Goal: Task Accomplishment & Management: Use online tool/utility

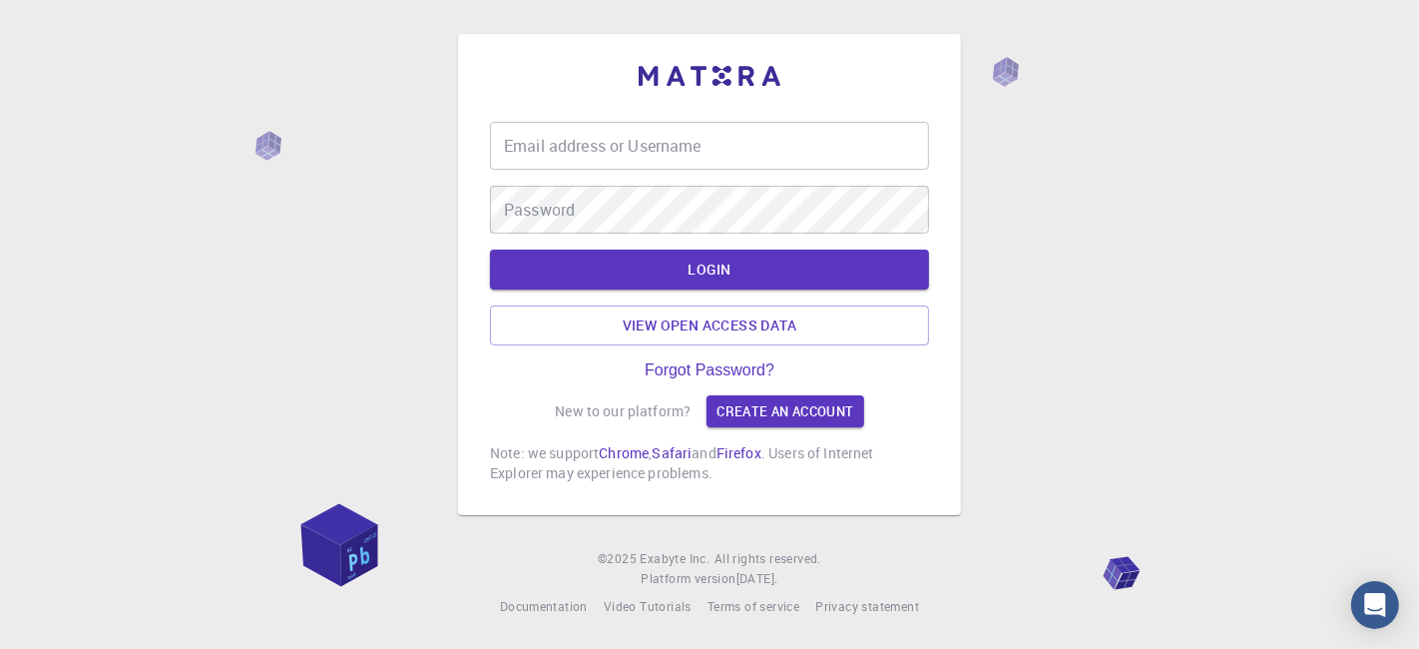
drag, startPoint x: 0, startPoint y: 0, endPoint x: 570, endPoint y: 132, distance: 584.7
click at [570, 132] on div "Email address or Username Email address or Username" at bounding box center [709, 146] width 439 height 48
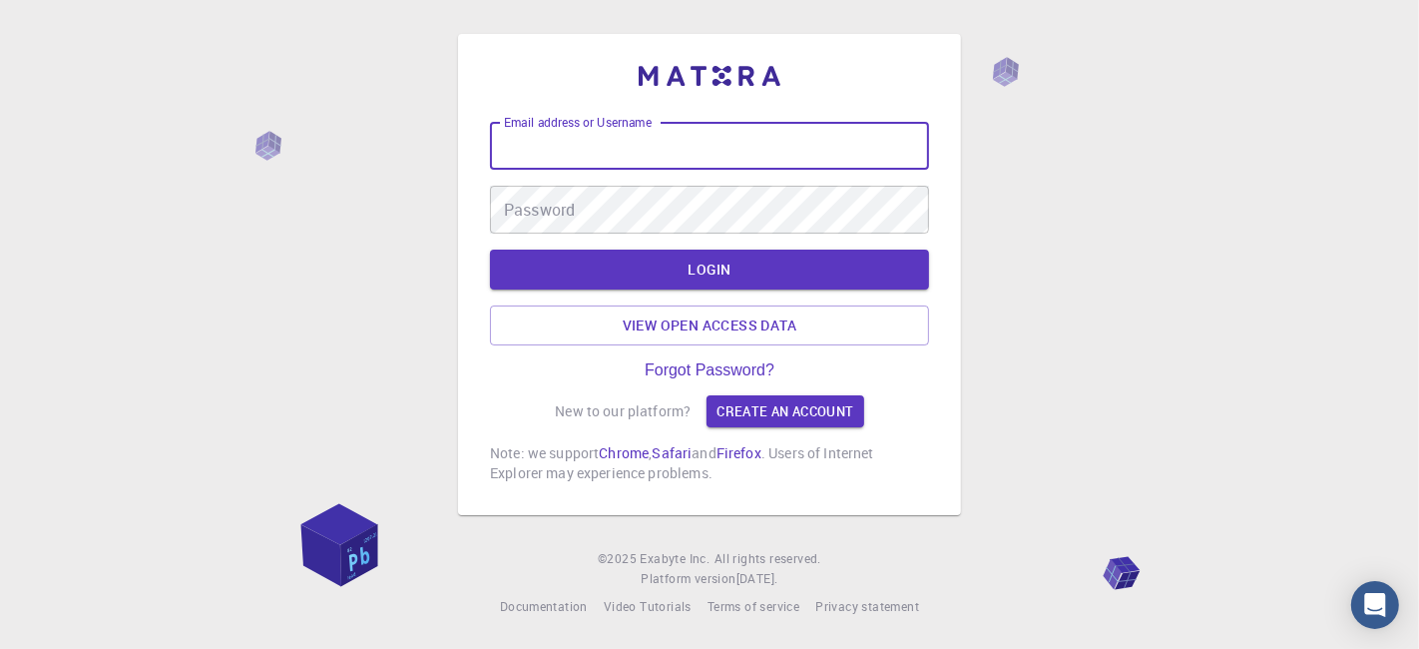
type input "kanrei"
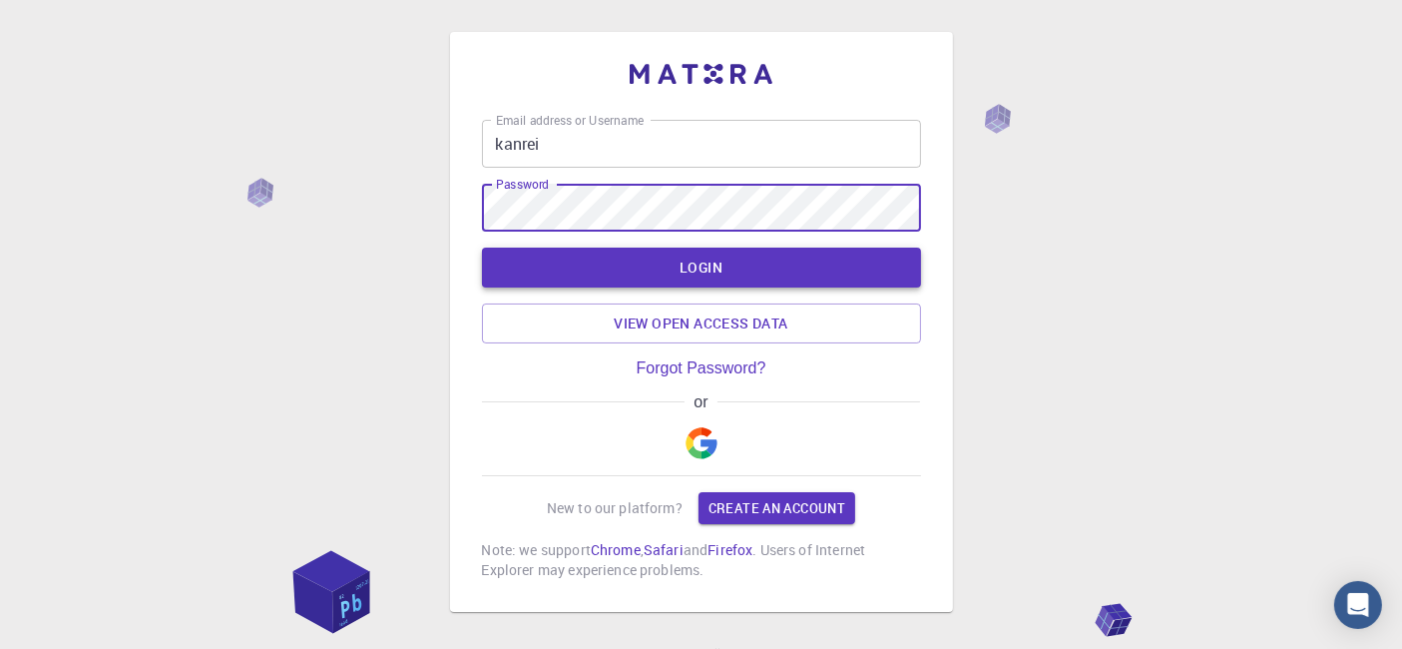
click at [659, 273] on button "LOGIN" at bounding box center [701, 267] width 439 height 40
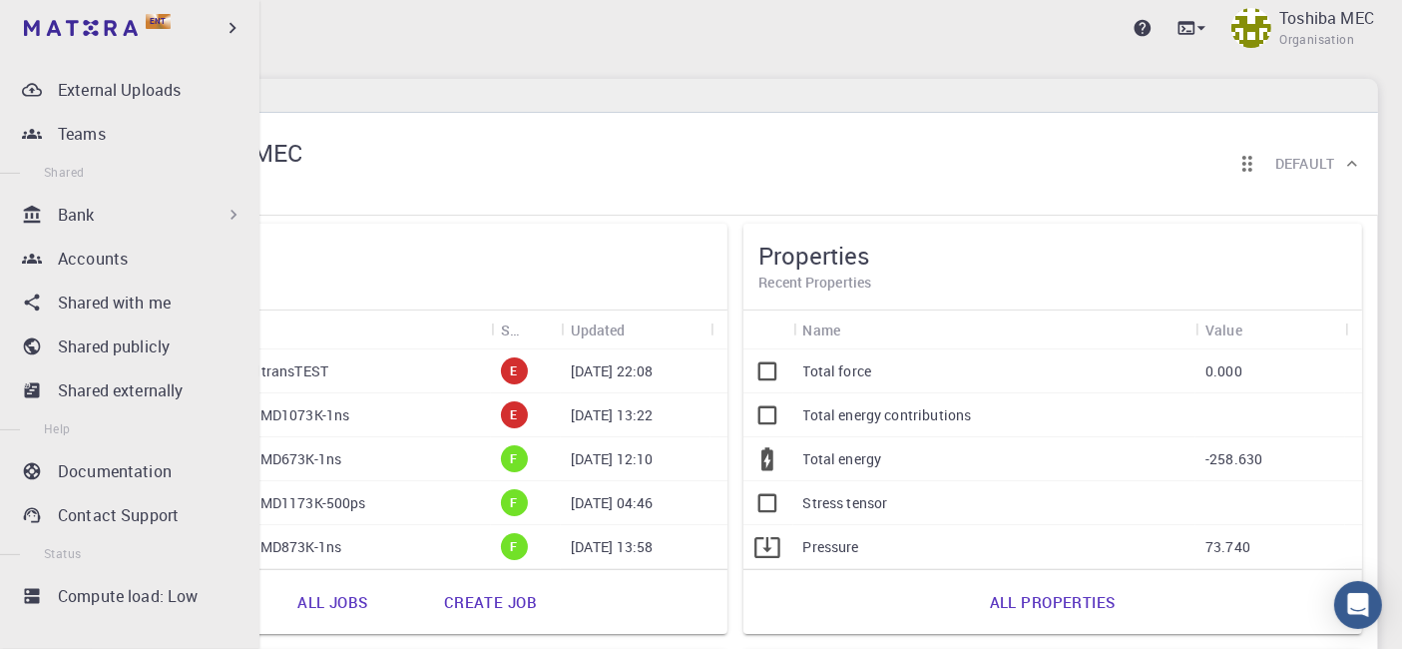
scroll to position [381, 0]
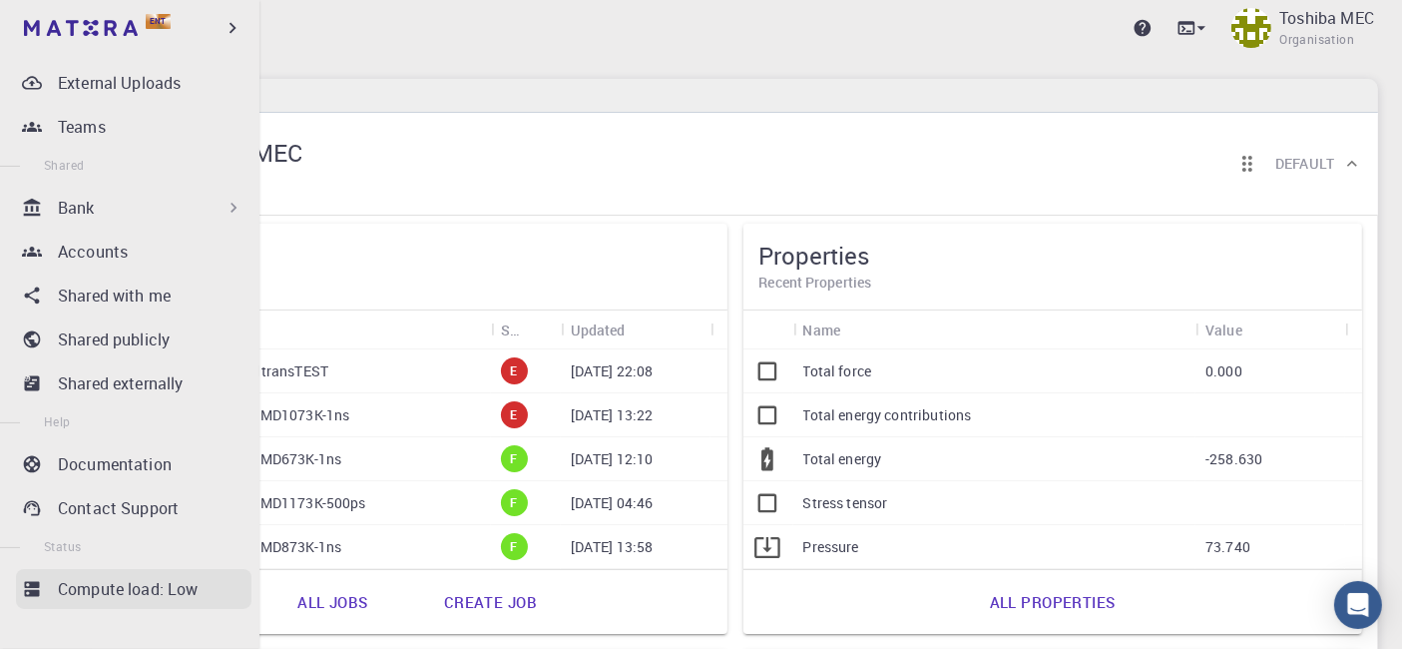
click at [140, 583] on p "Compute load: Low" at bounding box center [128, 589] width 141 height 24
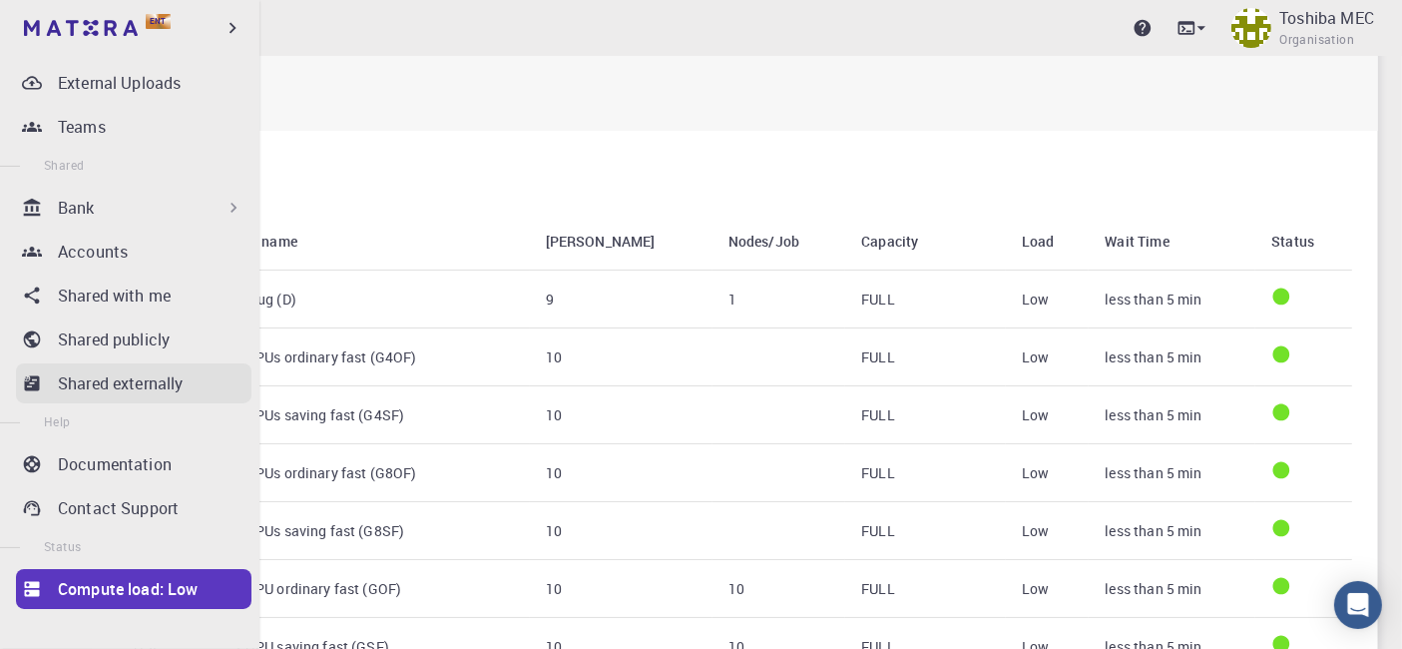
scroll to position [381, 0]
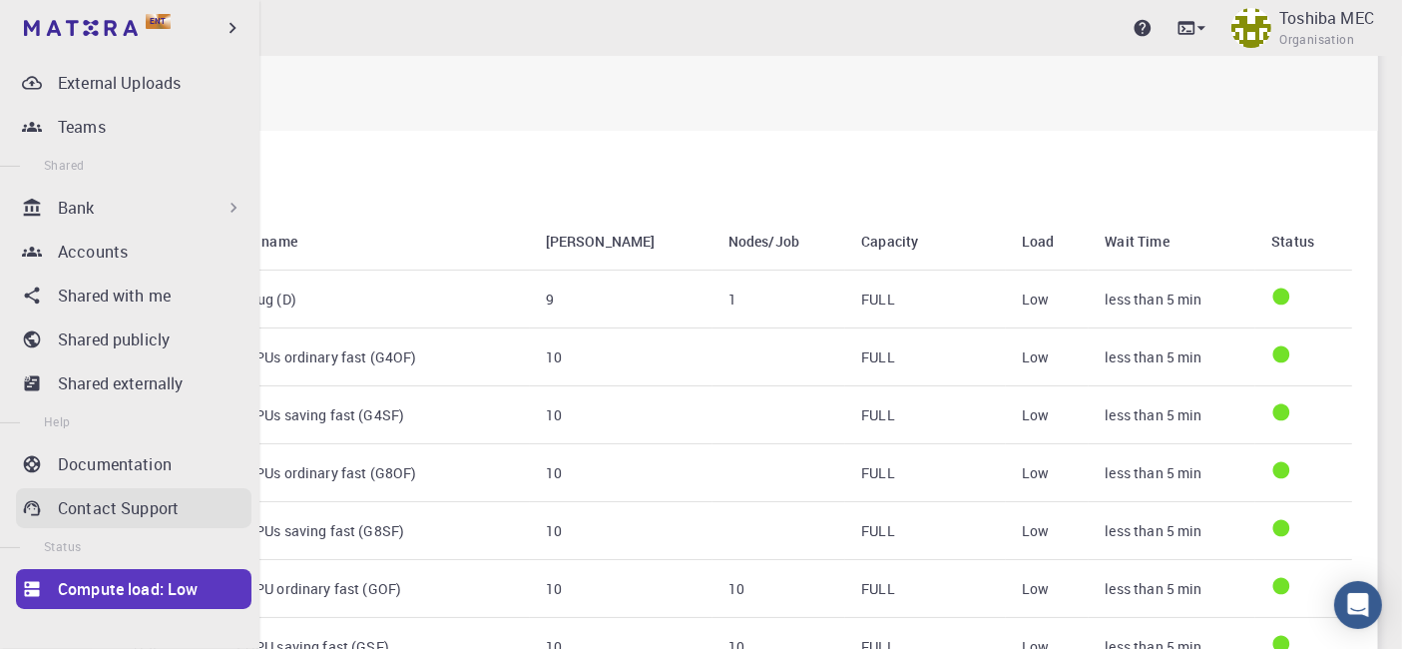
click at [114, 516] on p "Contact Support" at bounding box center [118, 508] width 121 height 24
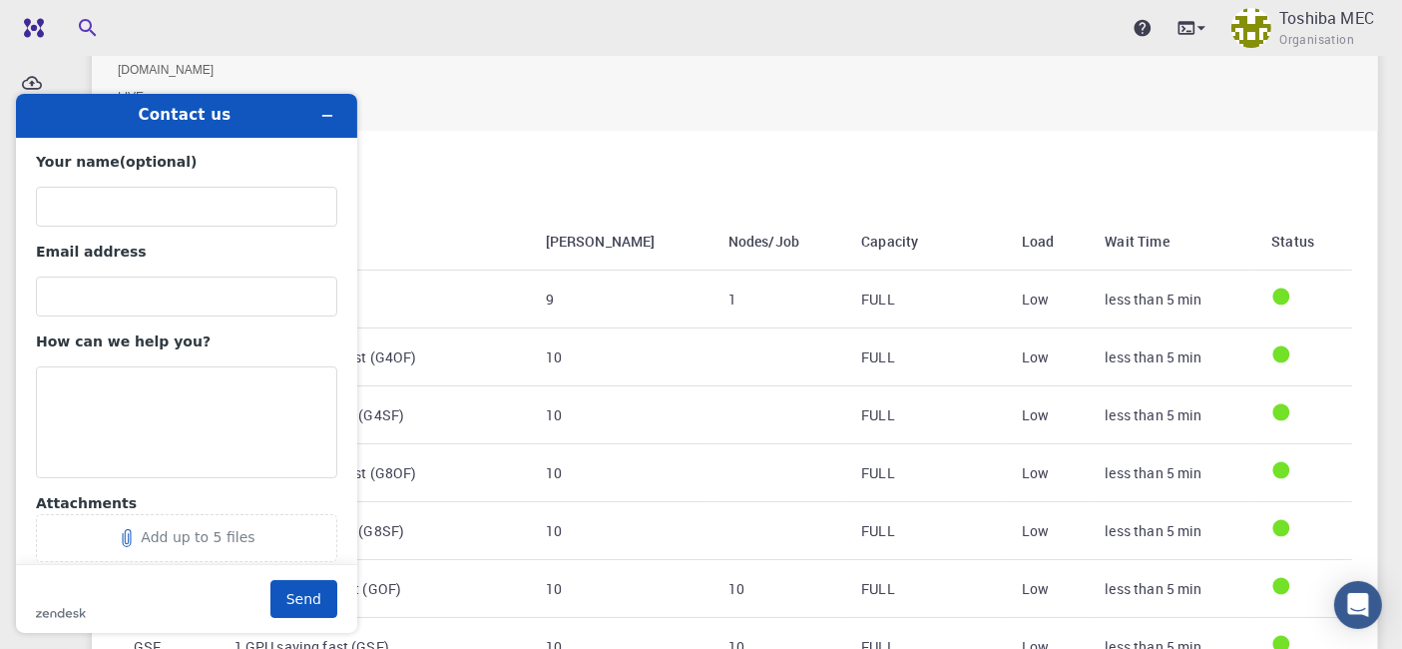
scroll to position [0, 0]
click at [108, 397] on textarea "How can we help you?" at bounding box center [186, 421] width 301 height 112
paste textarea "Cluster-007が使用できません。 状況をご確認いただきたくよろしくお願いします。 User account name：[PERSON_NAME]-me…"
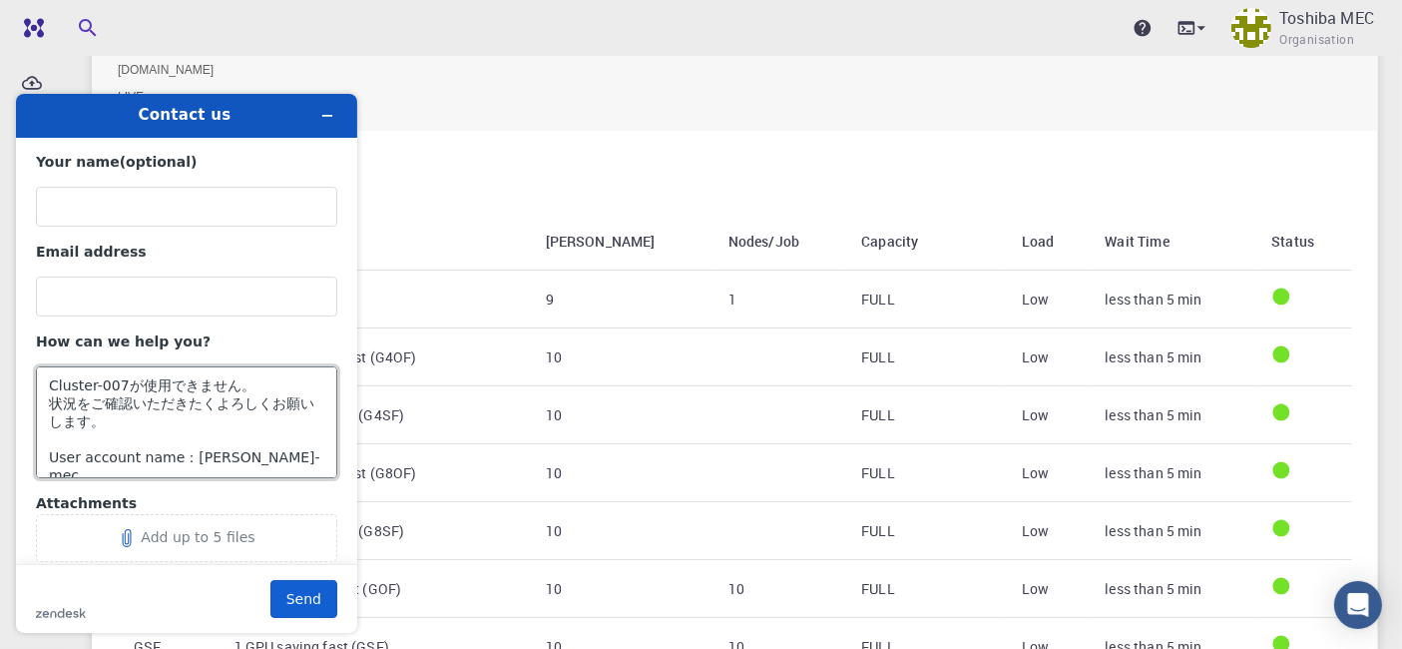
type textarea "Cluster-007が使用できません。 状況をご確認いただきたくよろしくお願いします。 User account name：[PERSON_NAME]-me…"
click at [312, 592] on button "Send" at bounding box center [303, 598] width 67 height 38
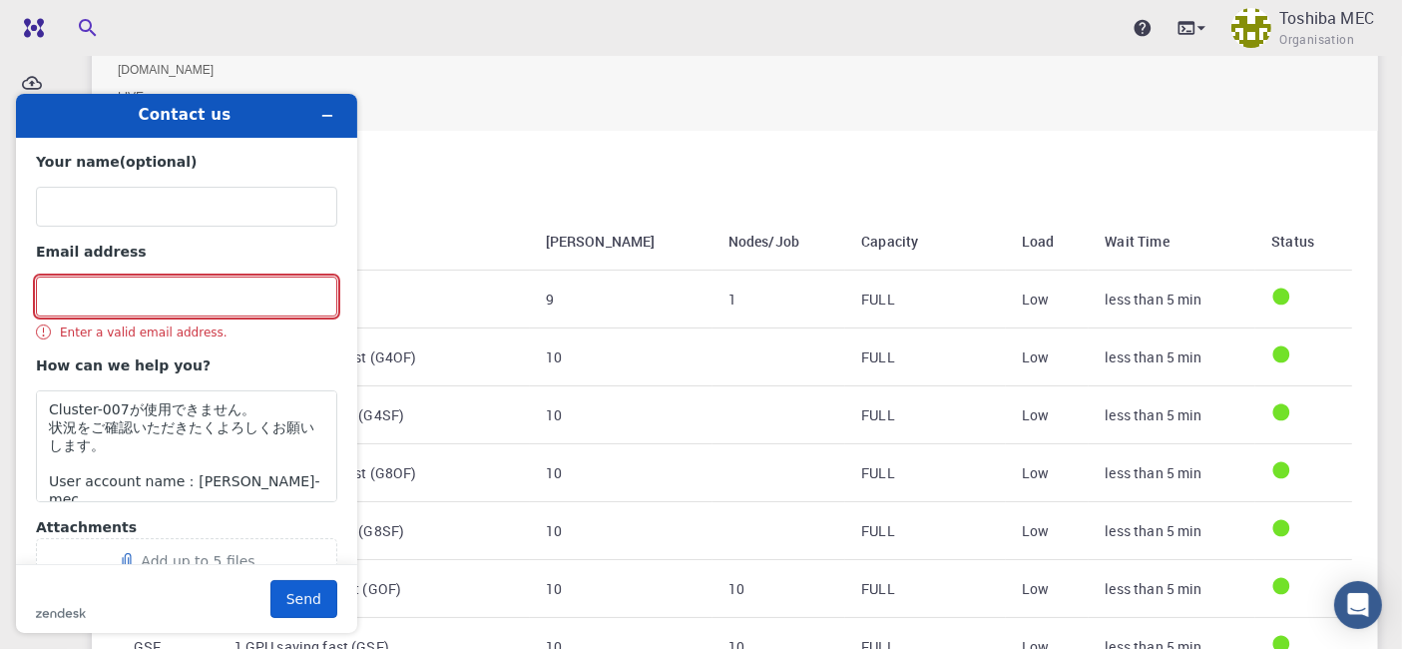
scroll to position [38, 0]
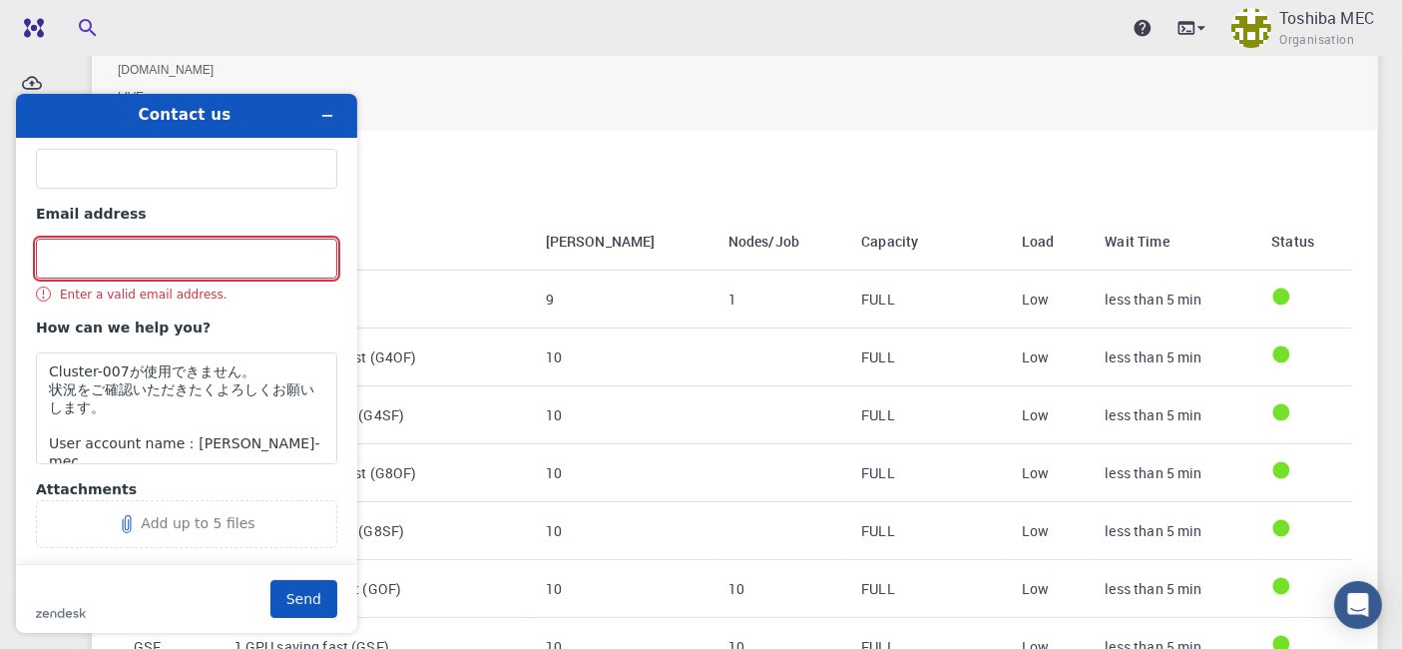
drag, startPoint x: 153, startPoint y: 260, endPoint x: 108, endPoint y: 253, distance: 45.4
click at [108, 253] on input "Email address" at bounding box center [186, 257] width 301 height 40
type input "[EMAIL_ADDRESS][DOMAIN_NAME]"
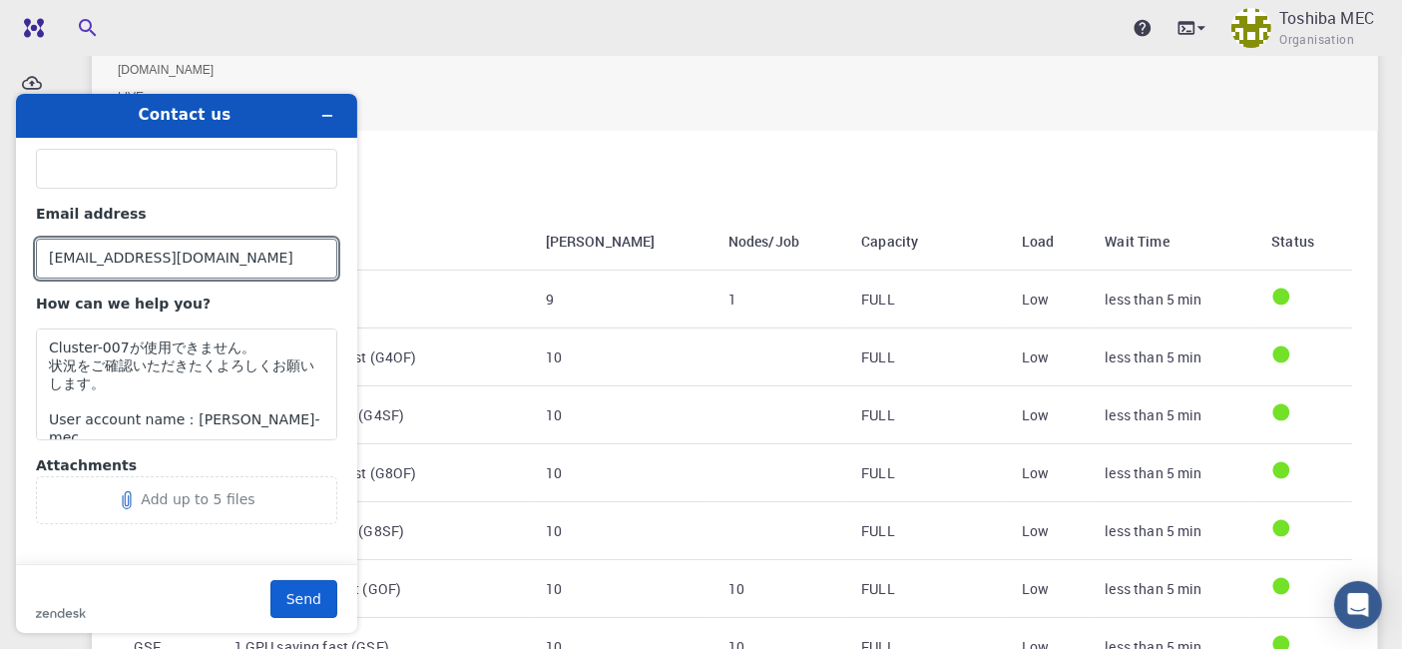
click at [319, 595] on button "Send" at bounding box center [303, 598] width 67 height 38
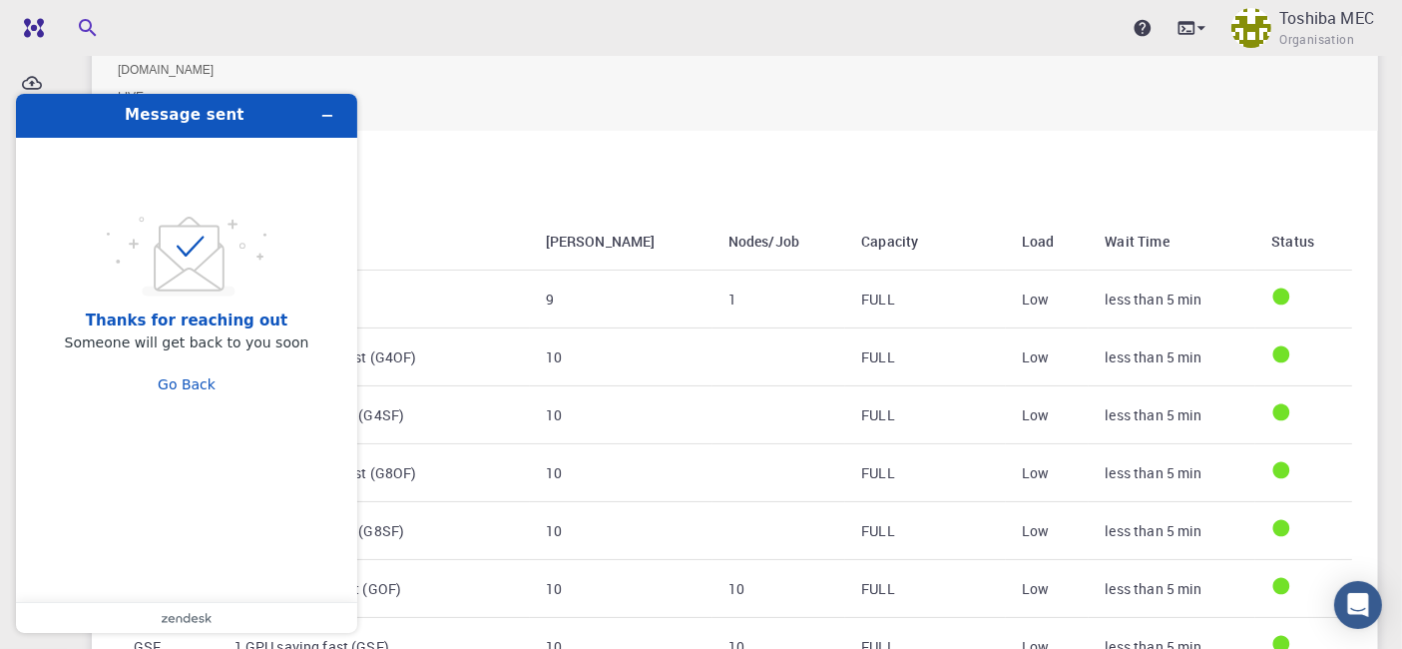
click at [484, 124] on div "Cluster-001 (AWS) [DOMAIN_NAME] LIVE" at bounding box center [735, 71] width 1286 height 117
click at [331, 116] on icon "Minimize widget" at bounding box center [327, 115] width 14 height 14
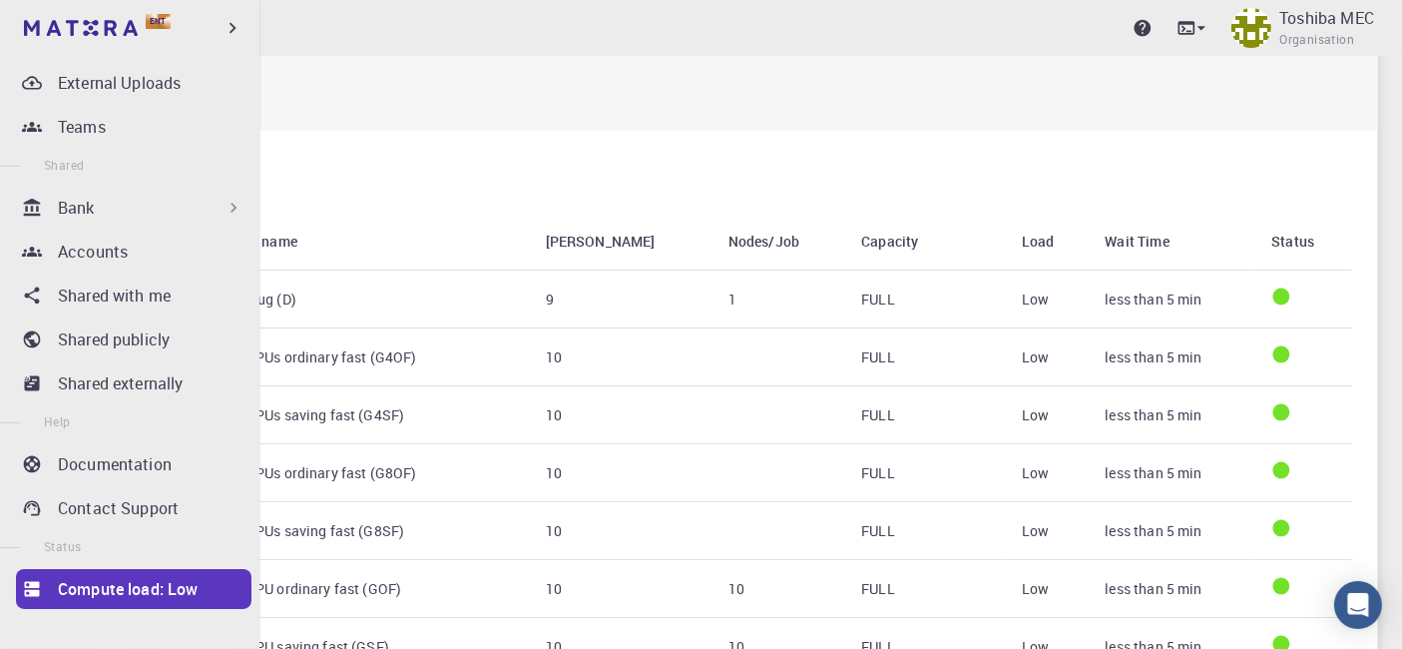
scroll to position [0, 0]
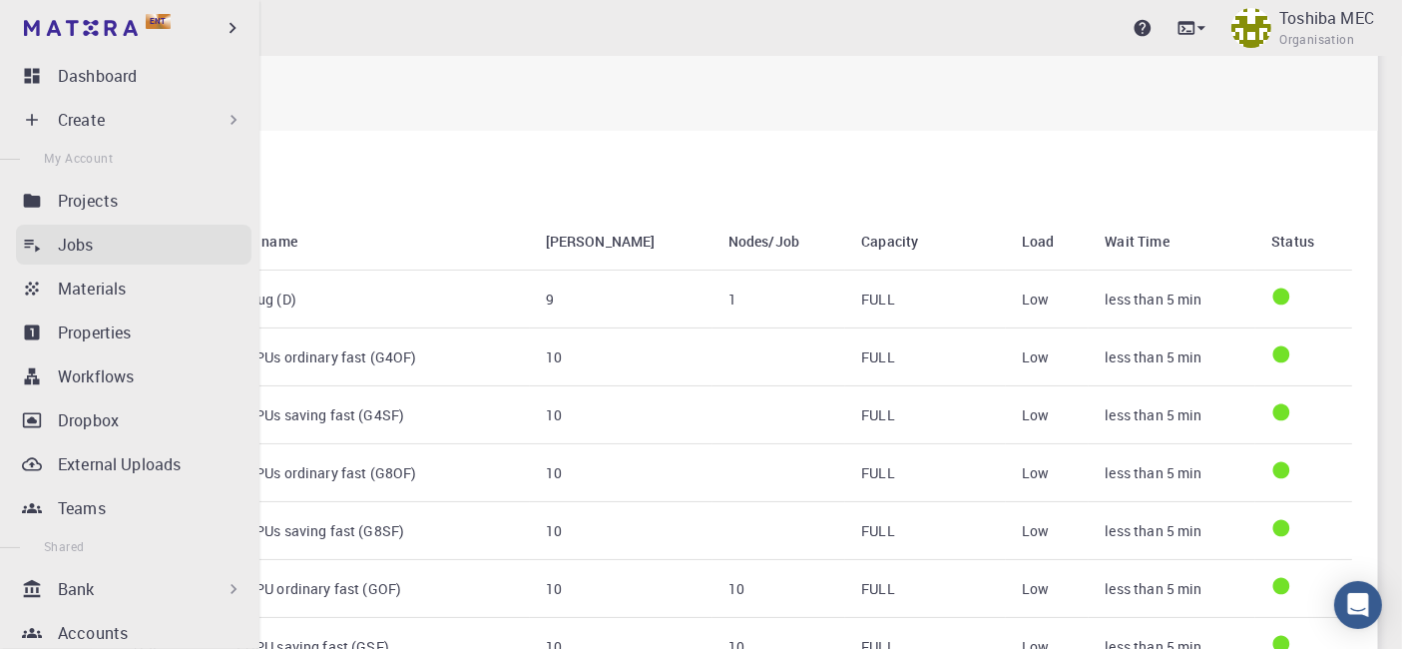
click at [103, 247] on div "Jobs" at bounding box center [155, 244] width 194 height 24
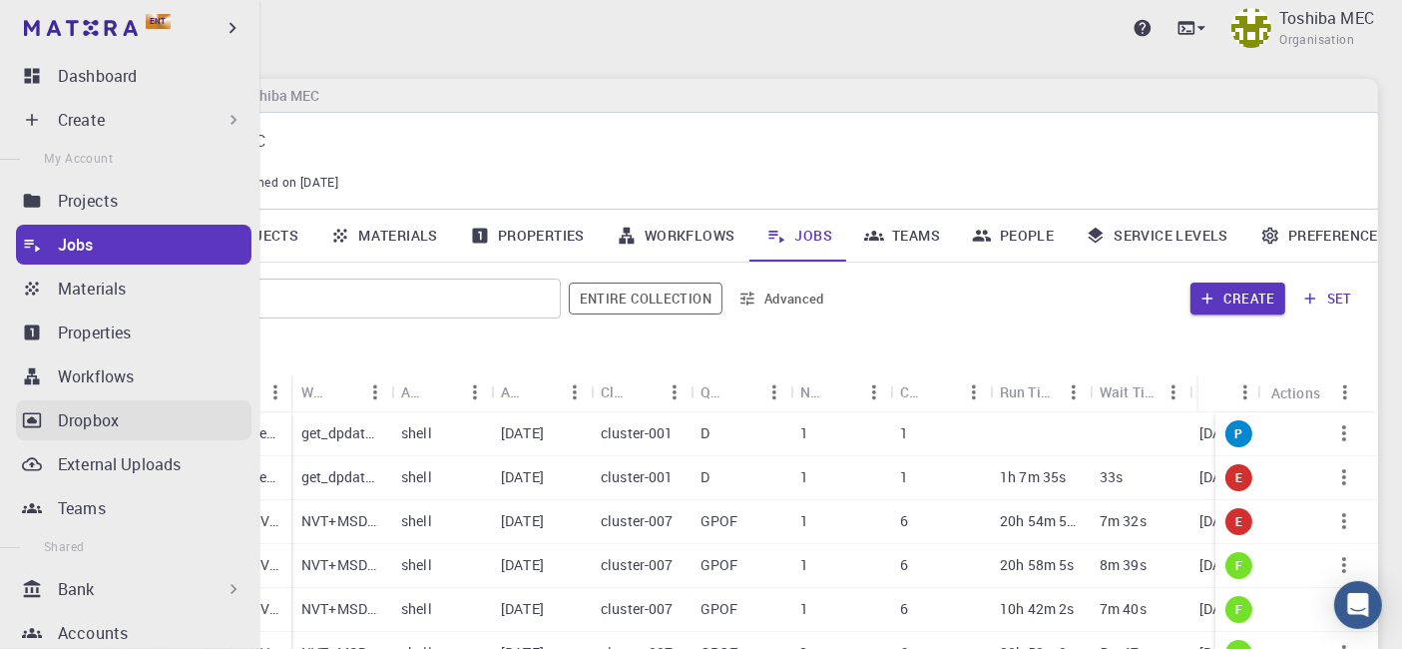
click at [101, 422] on p "Dropbox" at bounding box center [88, 420] width 61 height 24
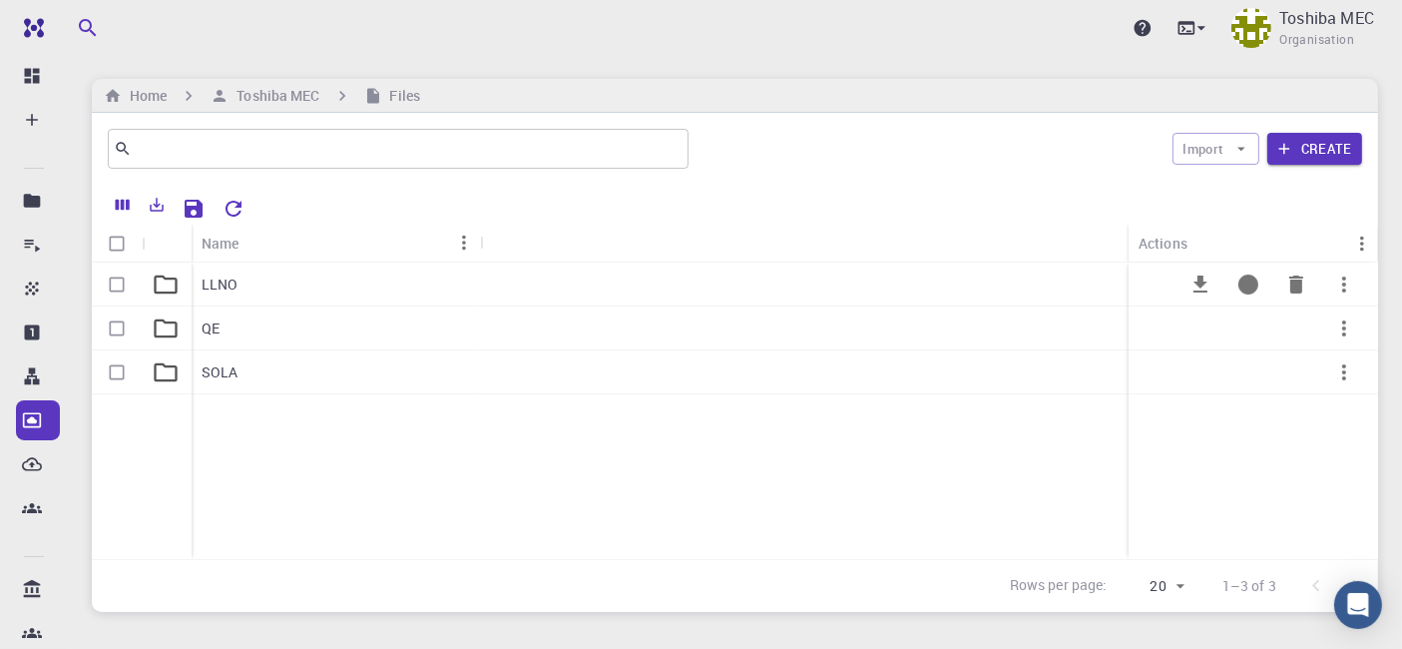
click at [213, 284] on p "LLNO" at bounding box center [220, 284] width 37 height 20
click at [212, 371] on p "NVT" at bounding box center [215, 372] width 27 height 20
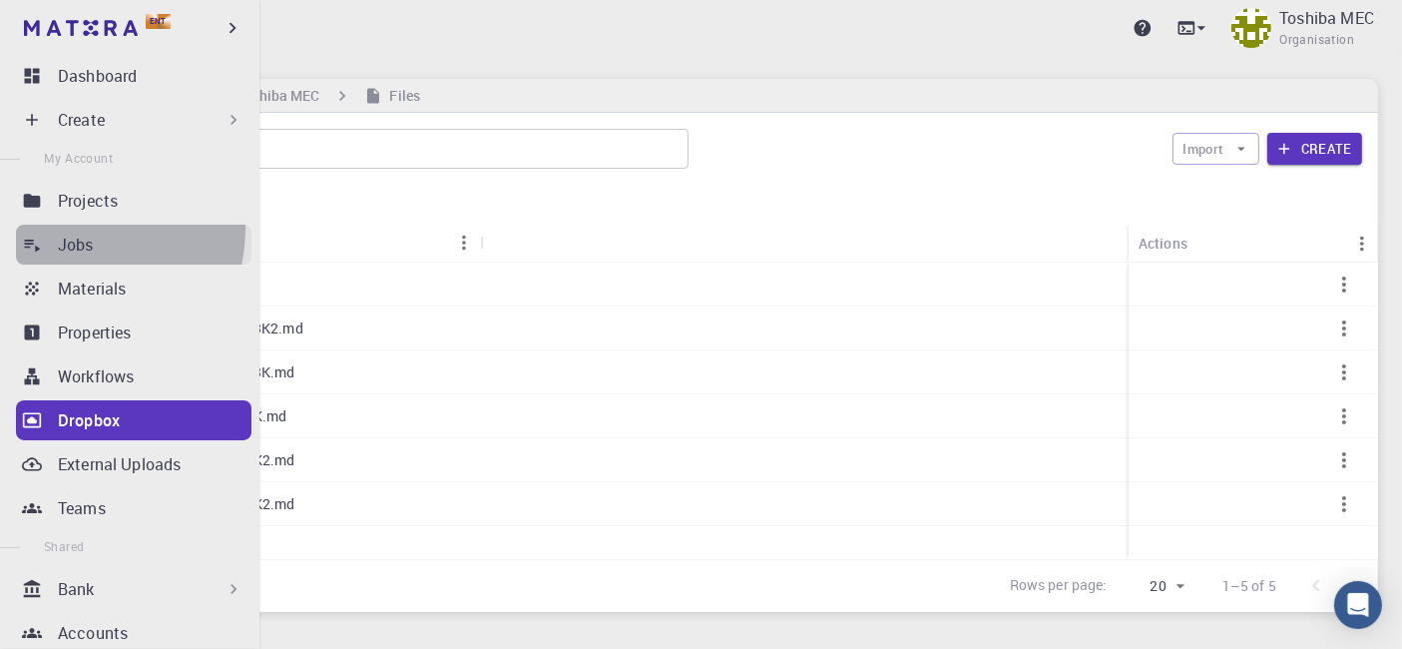
click at [52, 226] on link "Jobs" at bounding box center [133, 244] width 235 height 40
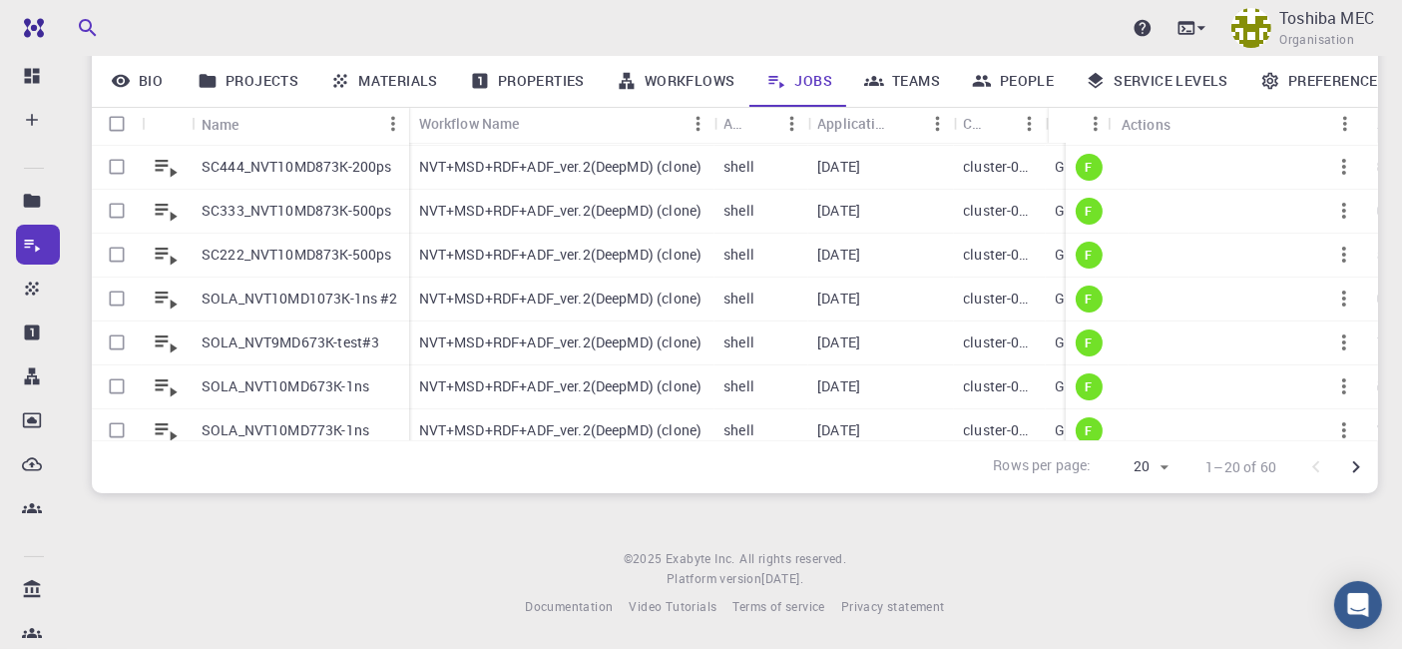
scroll to position [598, 0]
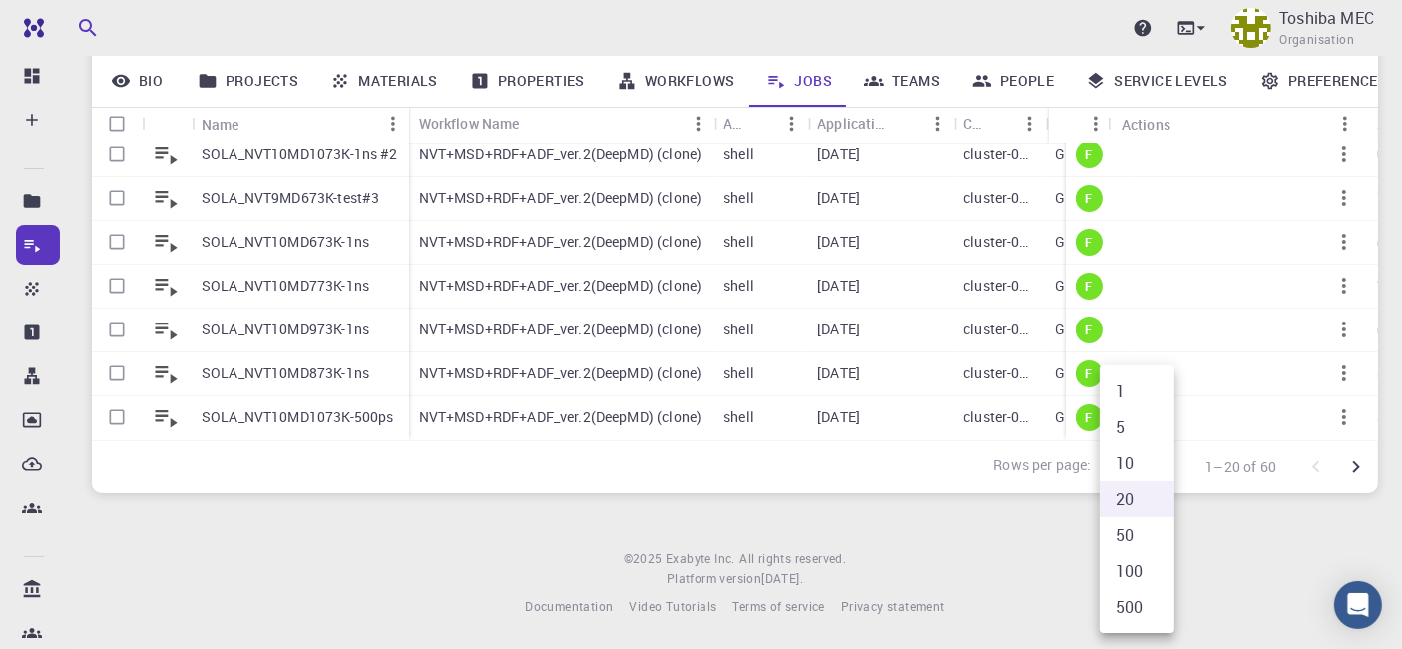
click at [1158, 463] on body "Ent Dashboard Create New Job New Material Create Material Upload File Import fr…" at bounding box center [701, 191] width 1402 height 916
click at [1137, 524] on li "50" at bounding box center [1136, 535] width 75 height 36
type input "50"
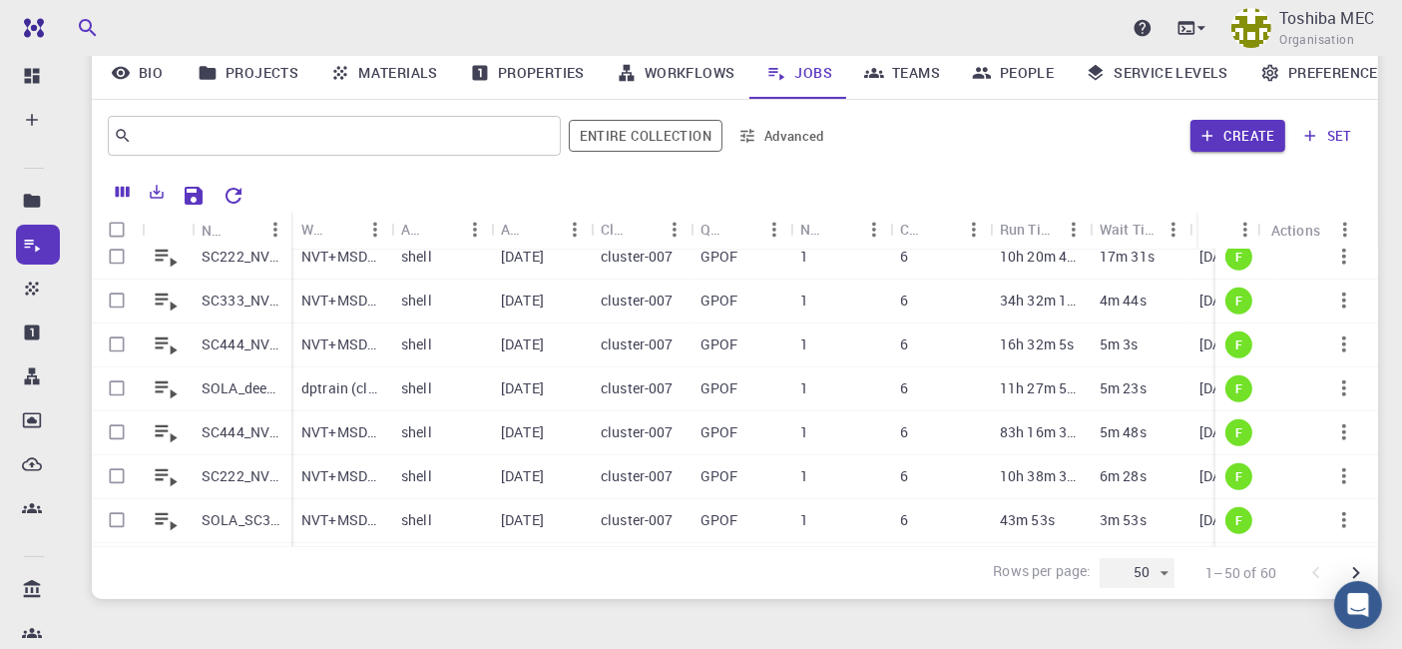
scroll to position [1439, 0]
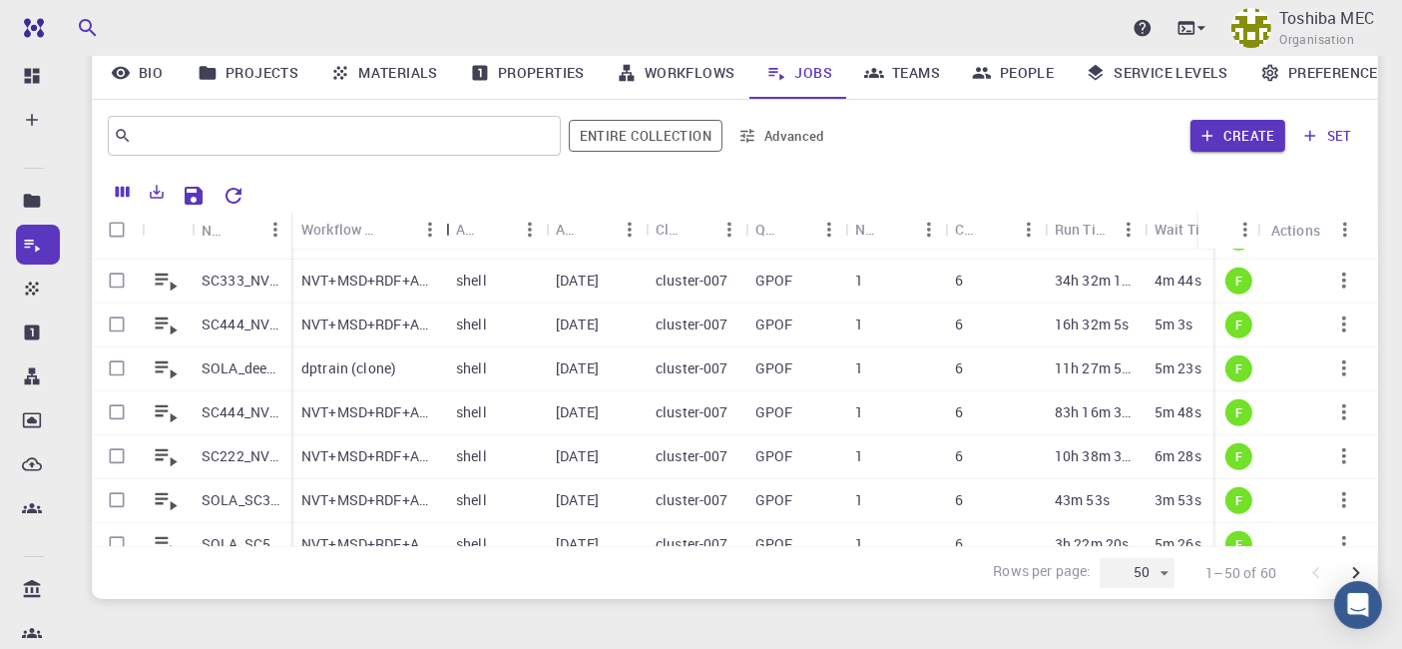
drag, startPoint x: 392, startPoint y: 226, endPoint x: 447, endPoint y: 234, distance: 55.5
click at [447, 234] on div "Workflow Name" at bounding box center [448, 229] width 20 height 39
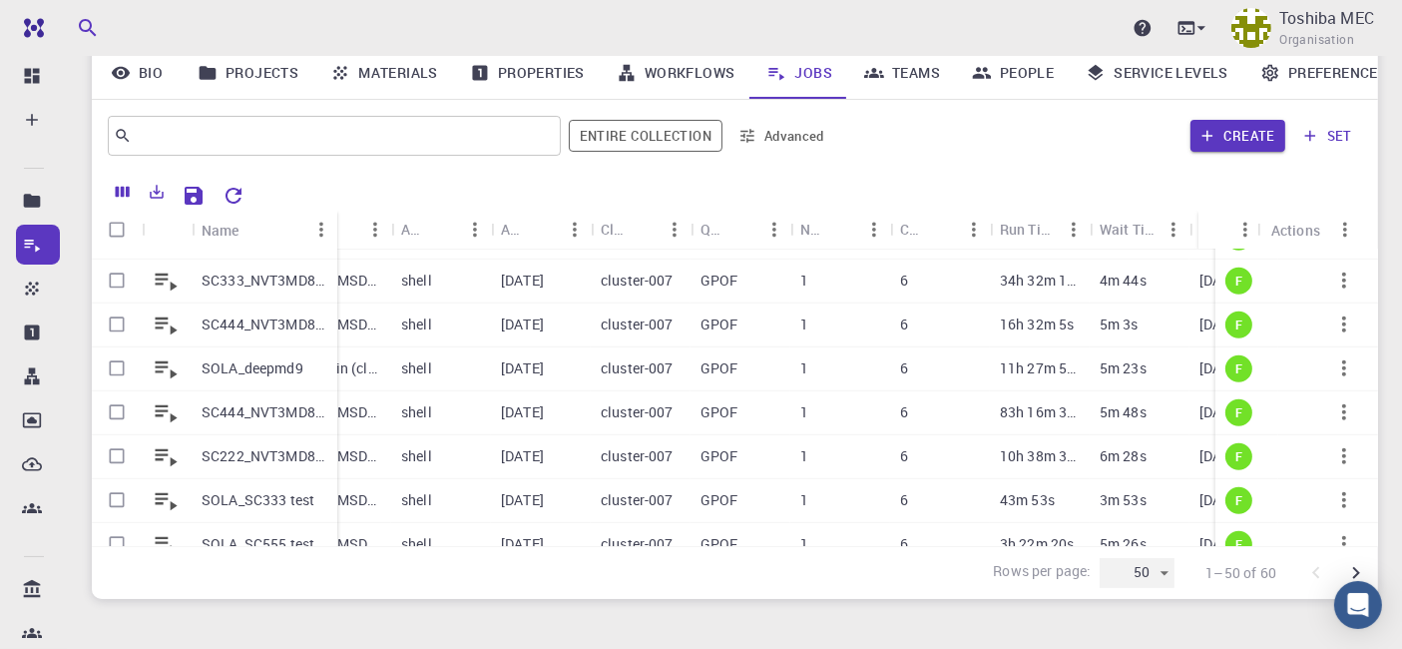
drag, startPoint x: 288, startPoint y: 225, endPoint x: 336, endPoint y: 226, distance: 47.9
click at [336, 226] on div "Name" at bounding box center [339, 230] width 20 height 39
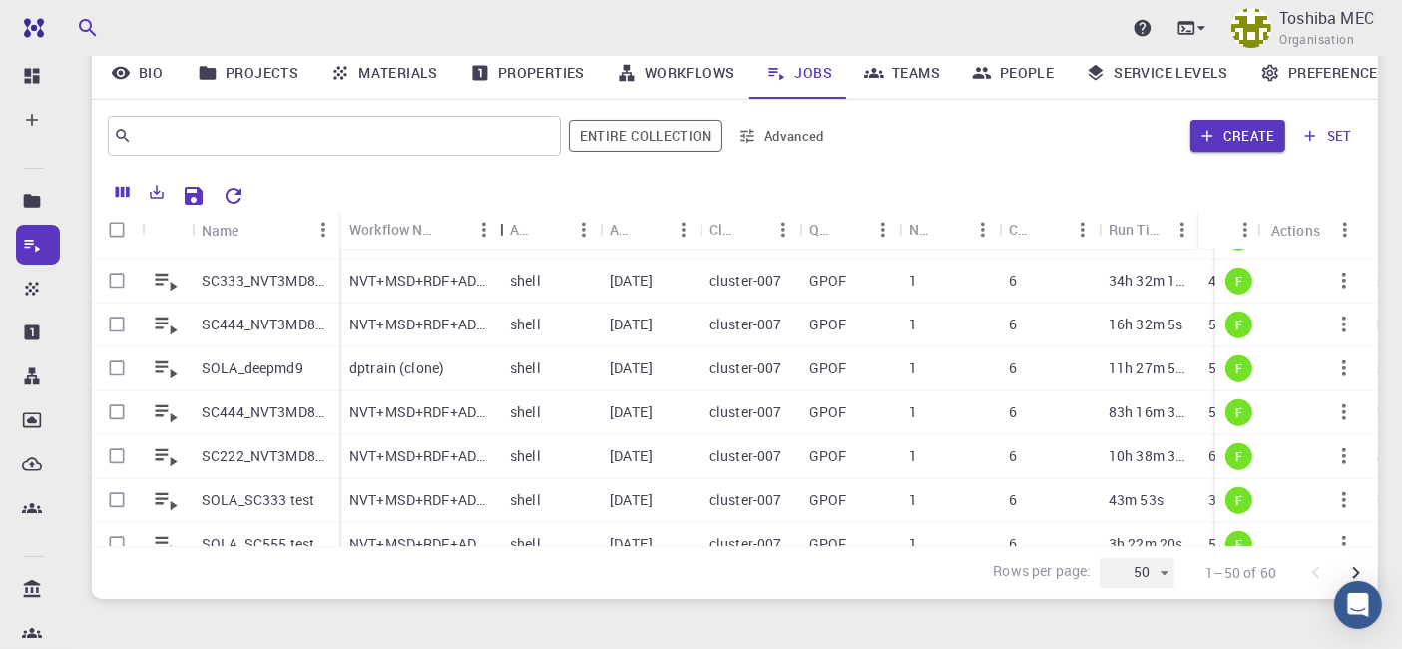
drag, startPoint x: 444, startPoint y: 236, endPoint x: 505, endPoint y: 236, distance: 60.9
click at [505, 236] on div "Workflow Name" at bounding box center [502, 229] width 20 height 39
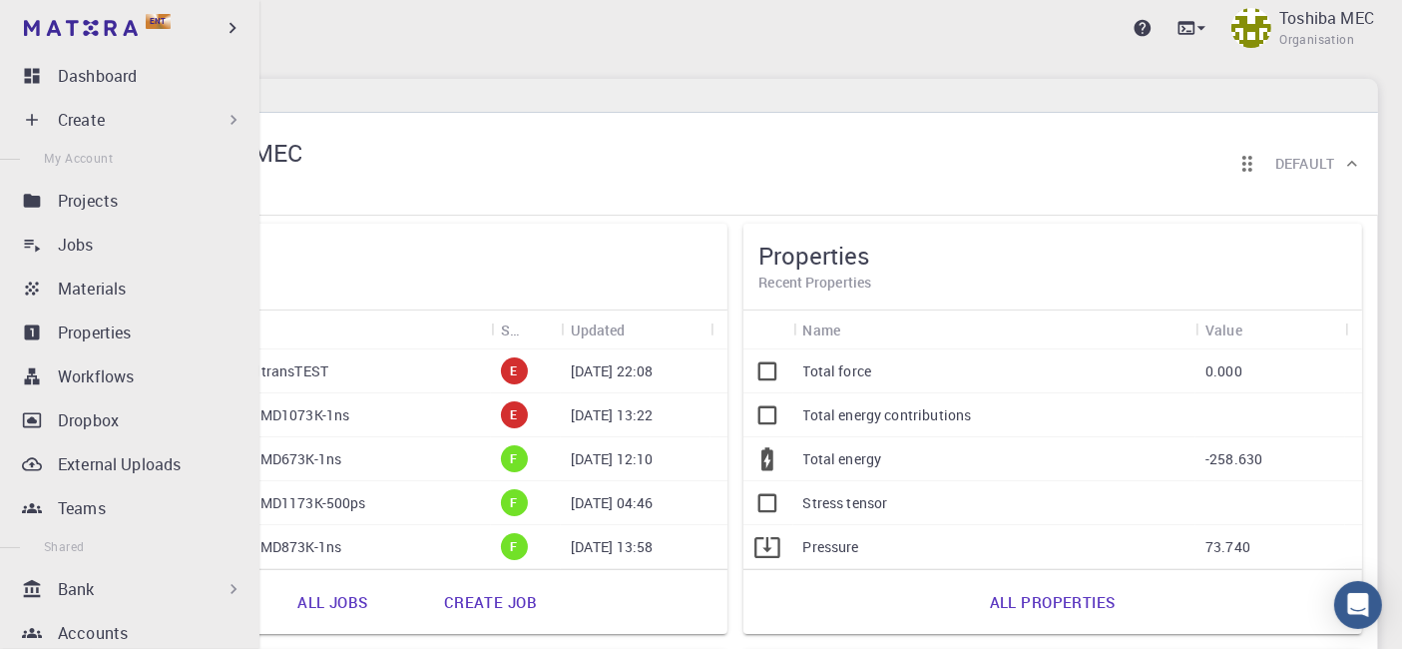
drag, startPoint x: 123, startPoint y: 213, endPoint x: 526, endPoint y: 63, distance: 430.0
click at [123, 213] on link "Projects" at bounding box center [133, 201] width 235 height 40
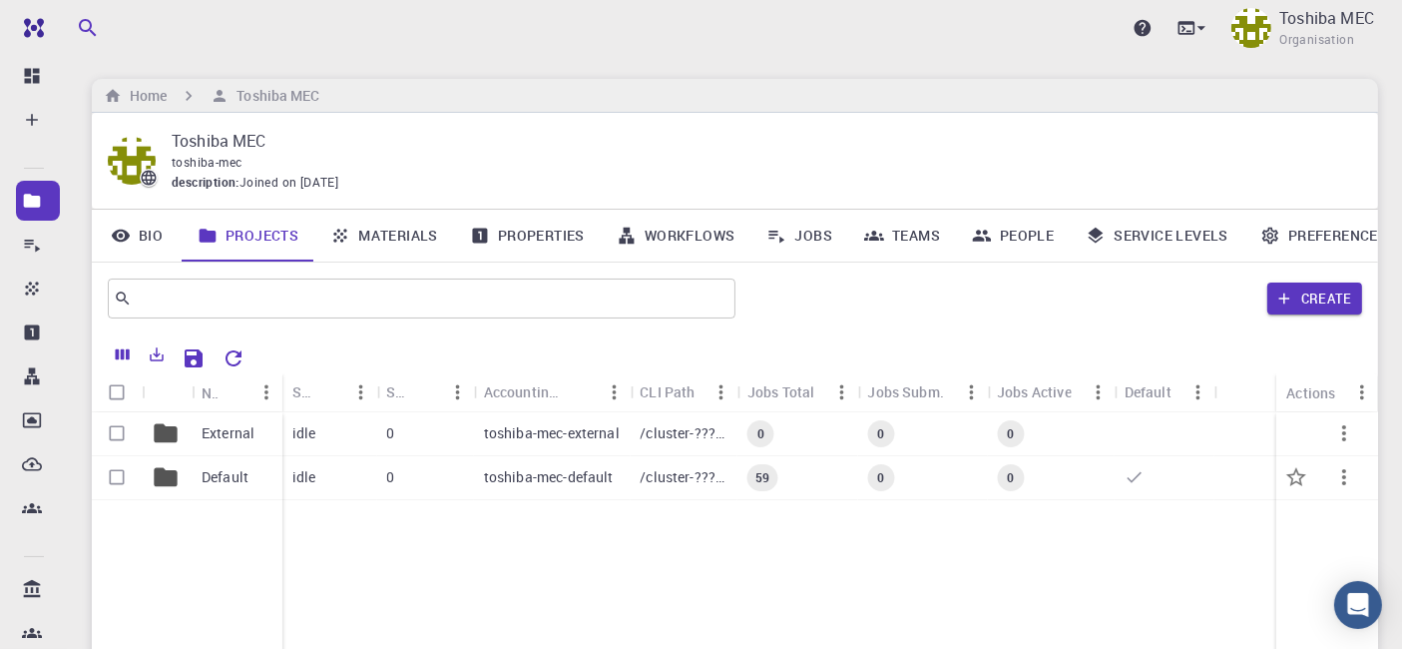
click at [207, 475] on p "Default" at bounding box center [225, 477] width 47 height 20
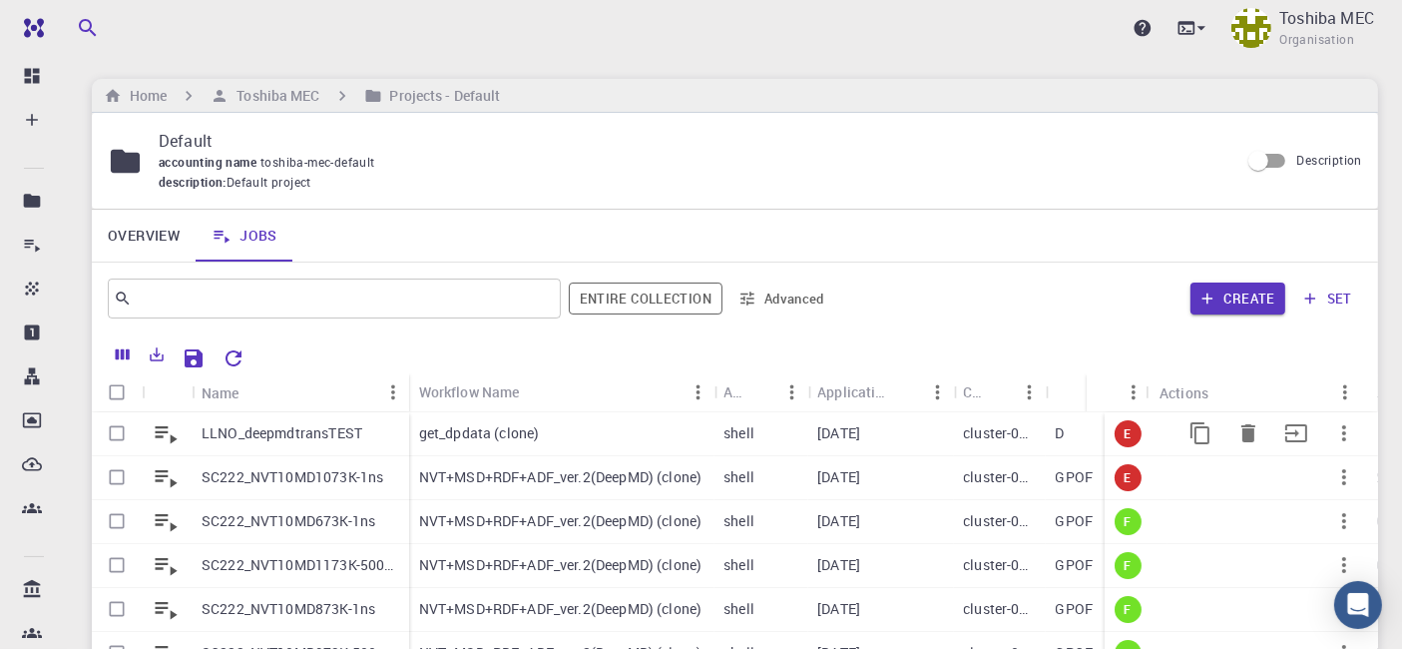
click at [296, 436] on p "LLNO_deepmdtransTEST" at bounding box center [282, 433] width 161 height 20
click at [1332, 429] on icon "button" at bounding box center [1344, 433] width 24 height 24
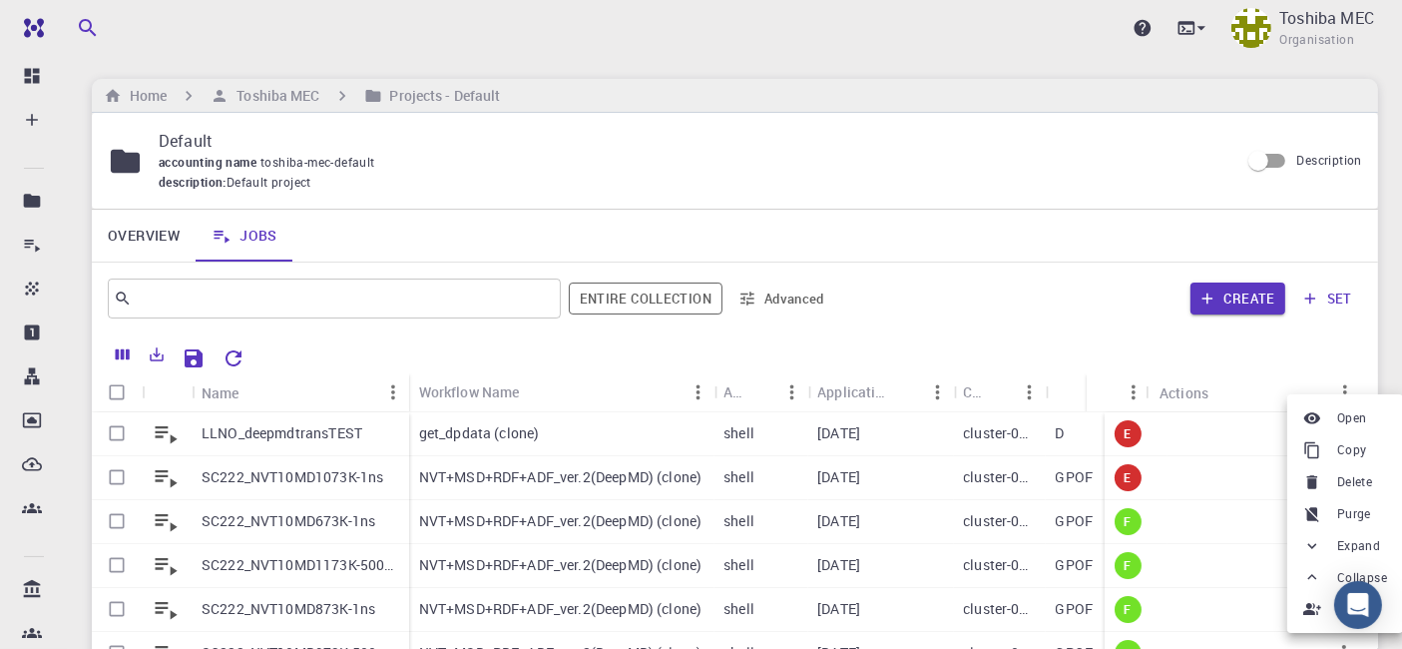
click at [1351, 444] on span "Copy" at bounding box center [1352, 450] width 30 height 20
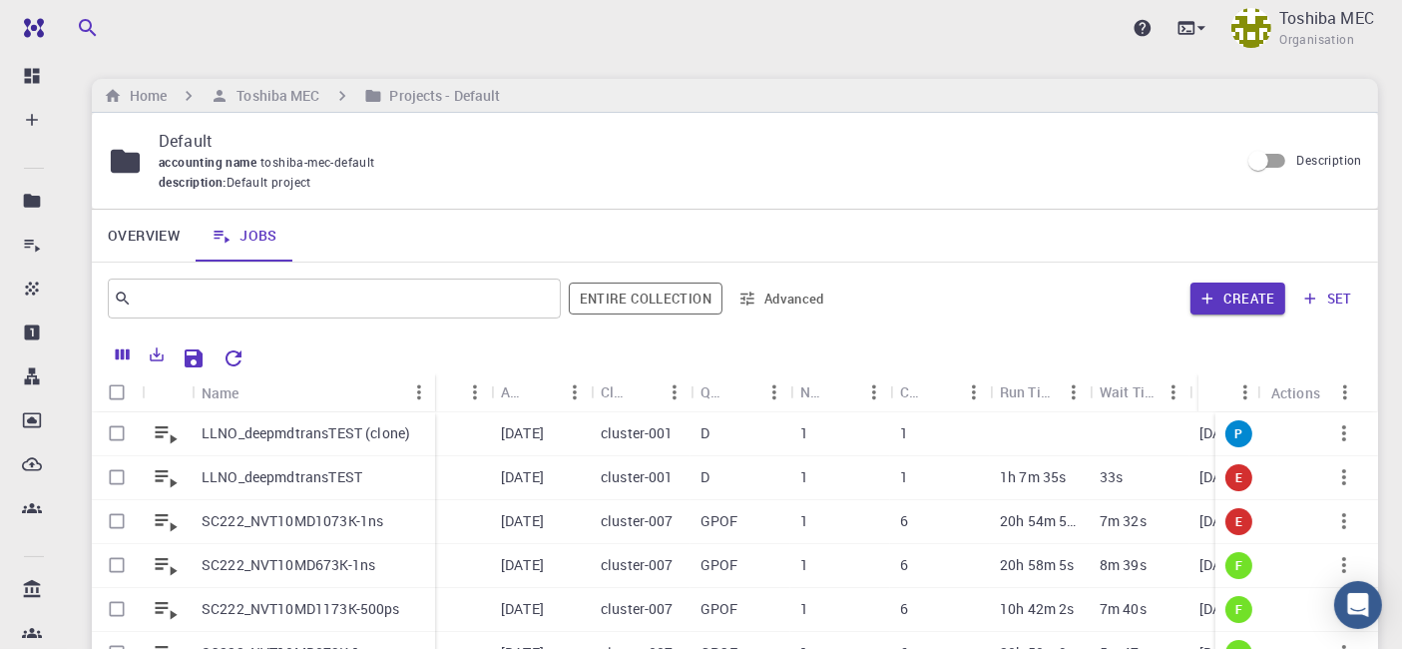
drag, startPoint x: 290, startPoint y: 393, endPoint x: 434, endPoint y: 381, distance: 144.2
click at [434, 381] on div "Name" at bounding box center [437, 392] width 20 height 39
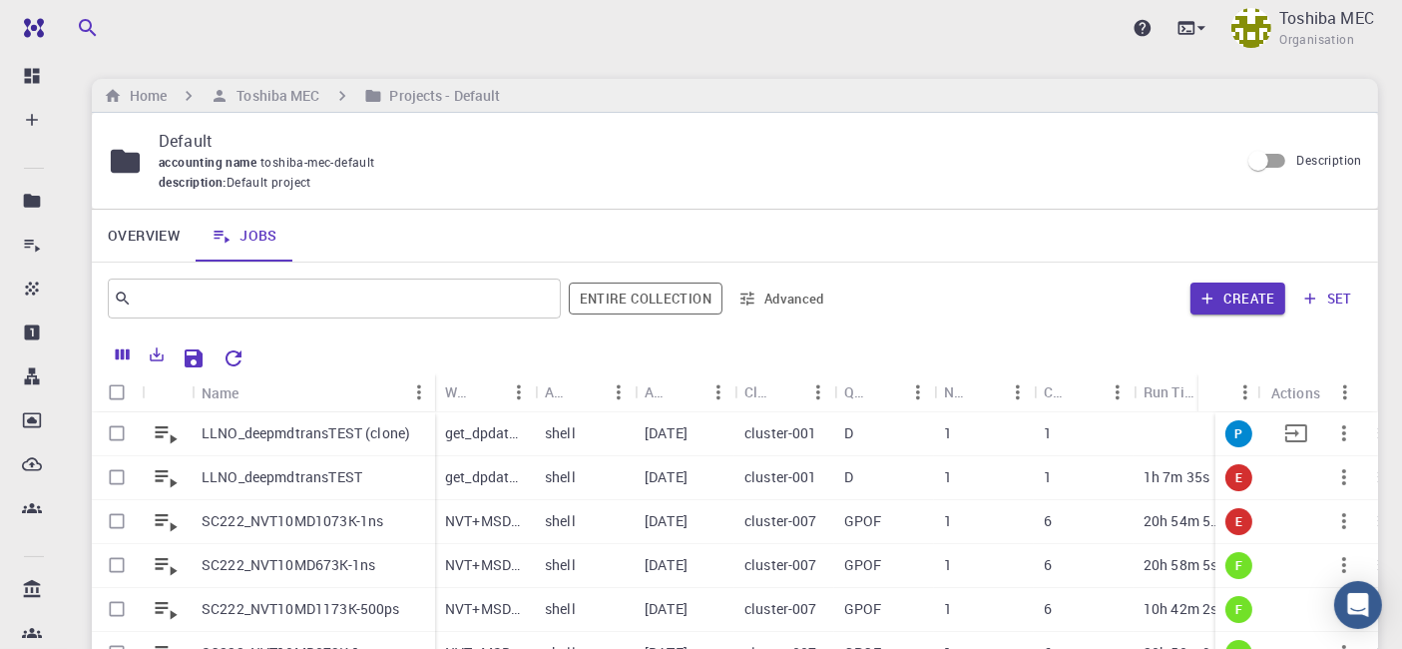
click at [316, 432] on p "LLNO_deepmdtransTEST (clone)" at bounding box center [306, 433] width 209 height 20
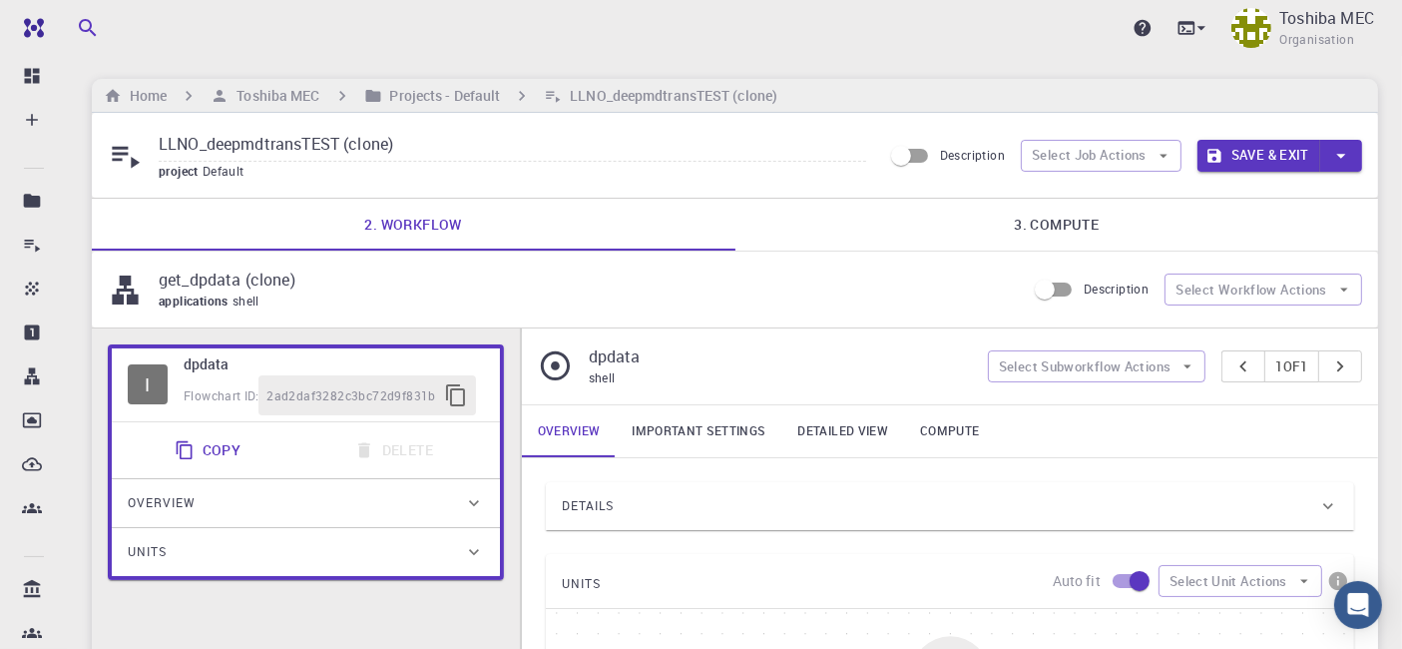
drag, startPoint x: 353, startPoint y: 147, endPoint x: 470, endPoint y: 147, distance: 116.7
click at [468, 147] on input "LLNO_deepmdtransTEST (clone)" at bounding box center [512, 145] width 707 height 33
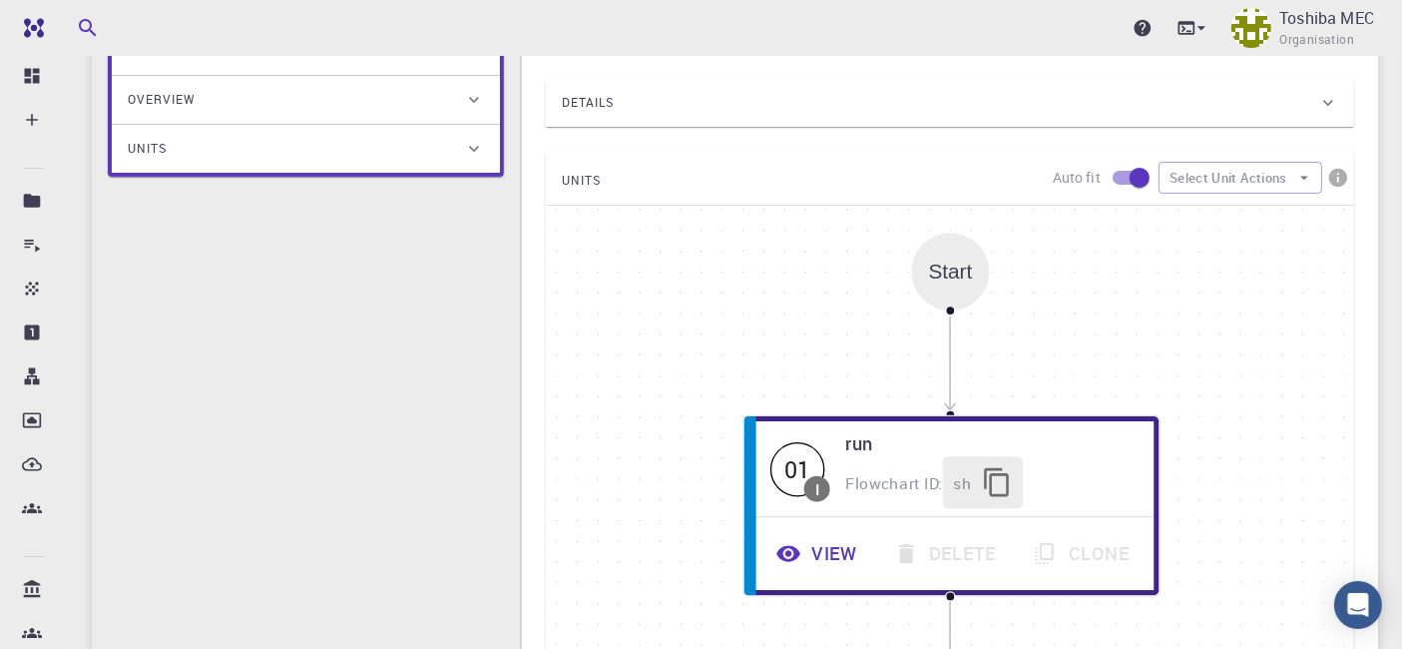
scroll to position [416, 0]
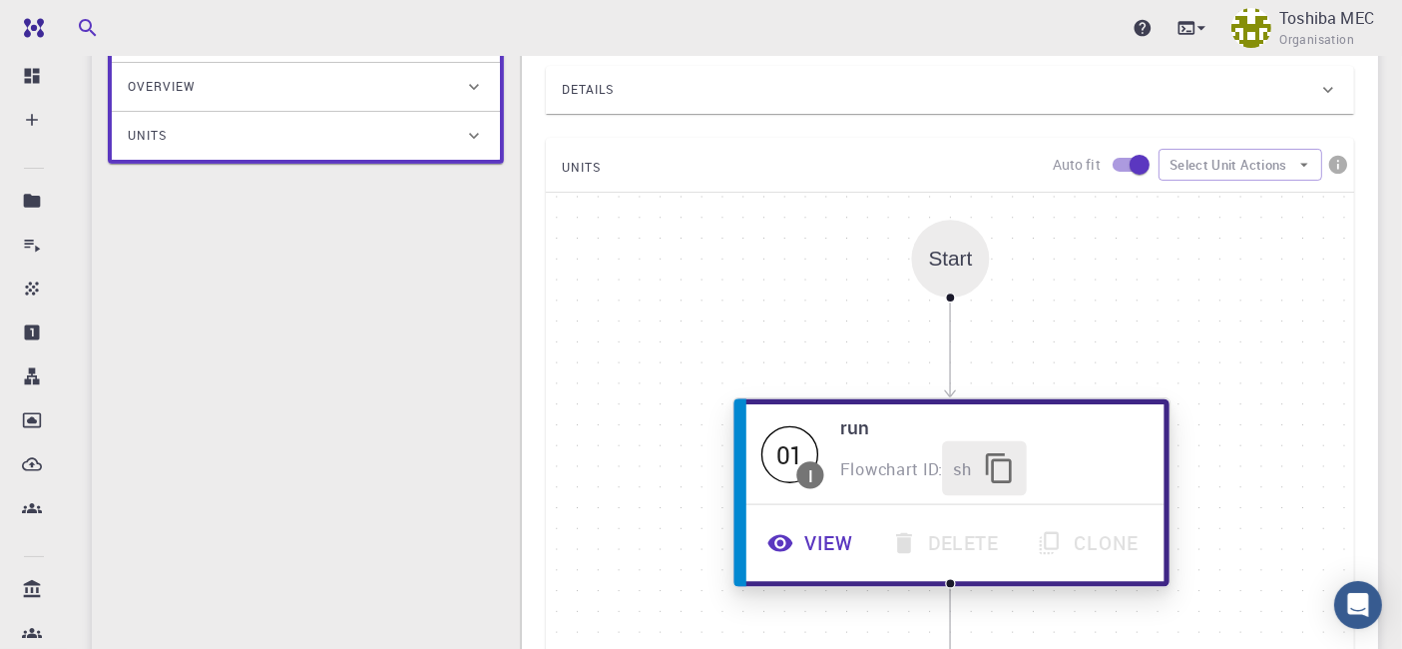
type input "LLNO_deepmdtransTEST2"
click at [838, 546] on button "View" at bounding box center [812, 543] width 124 height 55
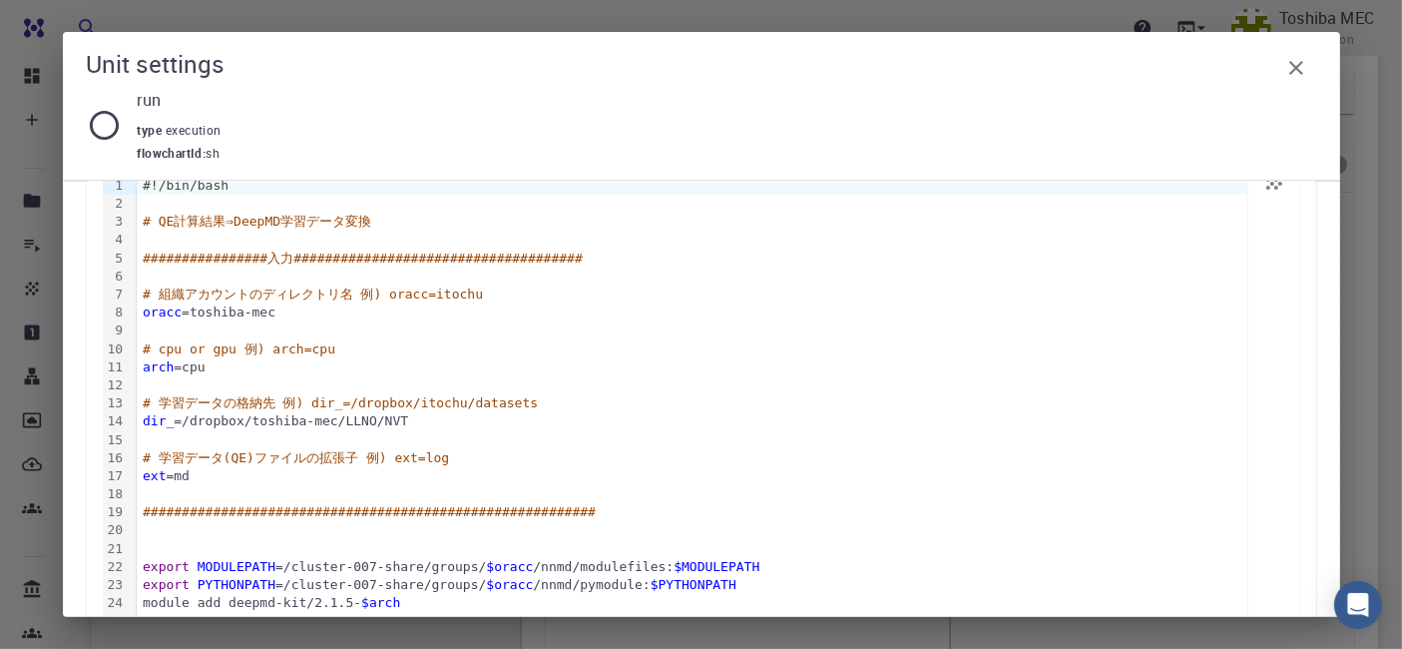
scroll to position [358, 0]
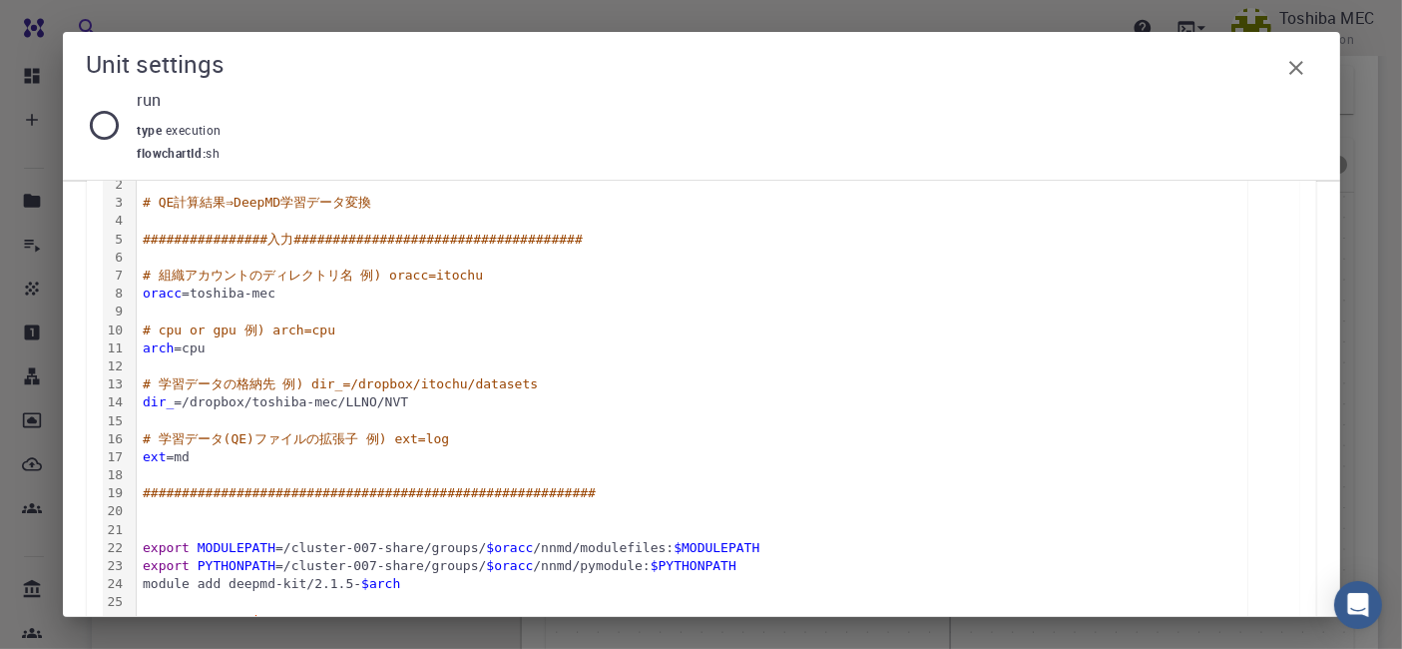
click at [1301, 75] on icon "button" at bounding box center [1296, 68] width 24 height 24
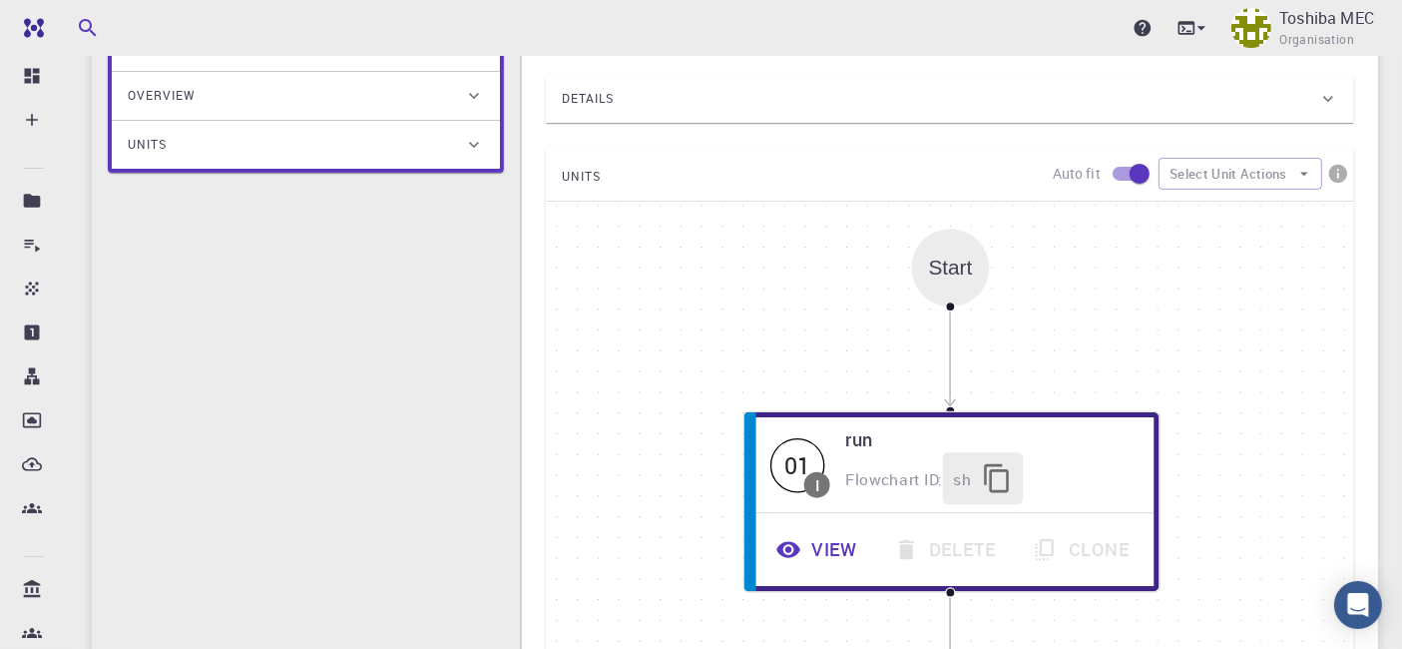
scroll to position [0, 0]
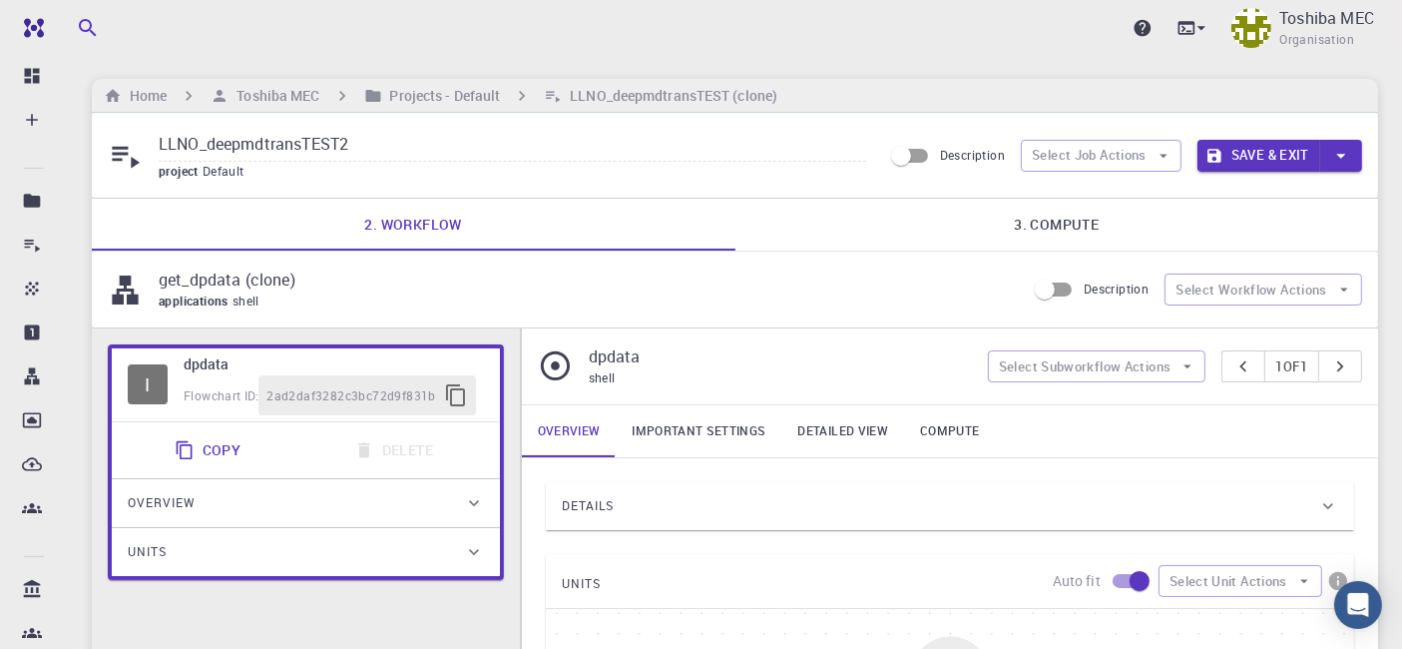
click at [1060, 231] on link "3. Compute" at bounding box center [1057, 225] width 644 height 52
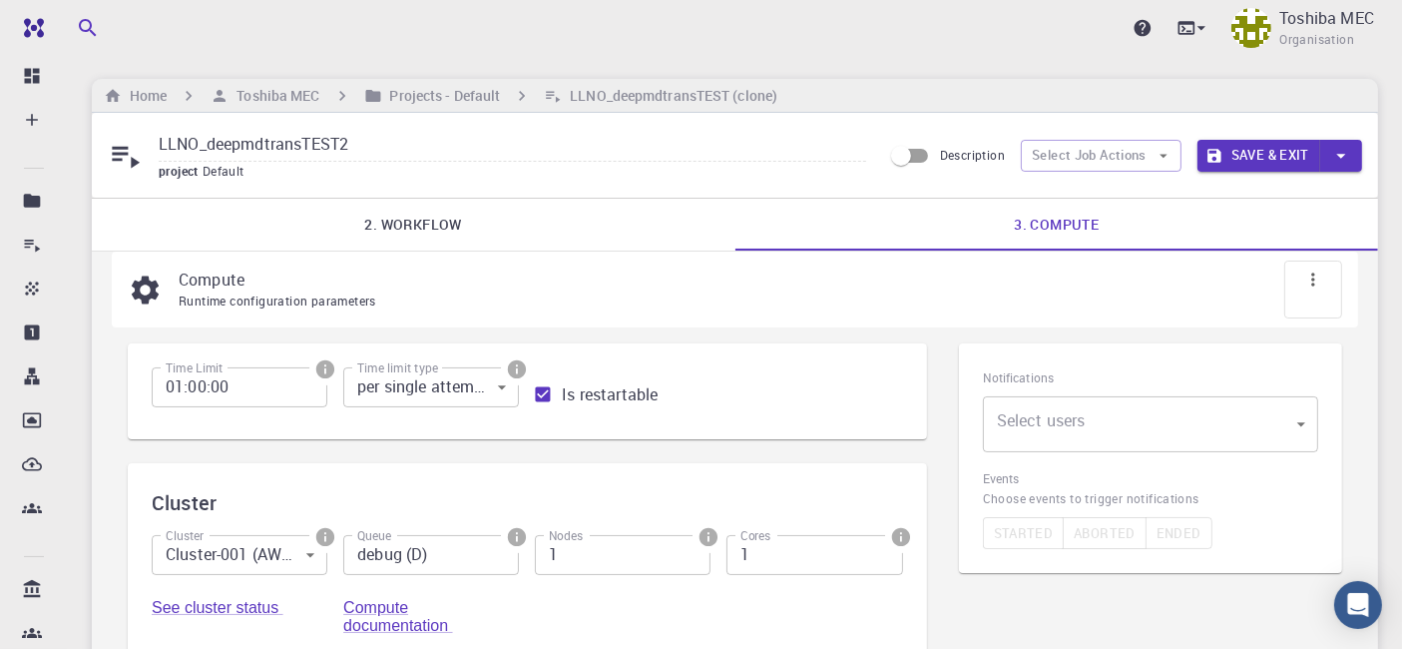
scroll to position [111, 0]
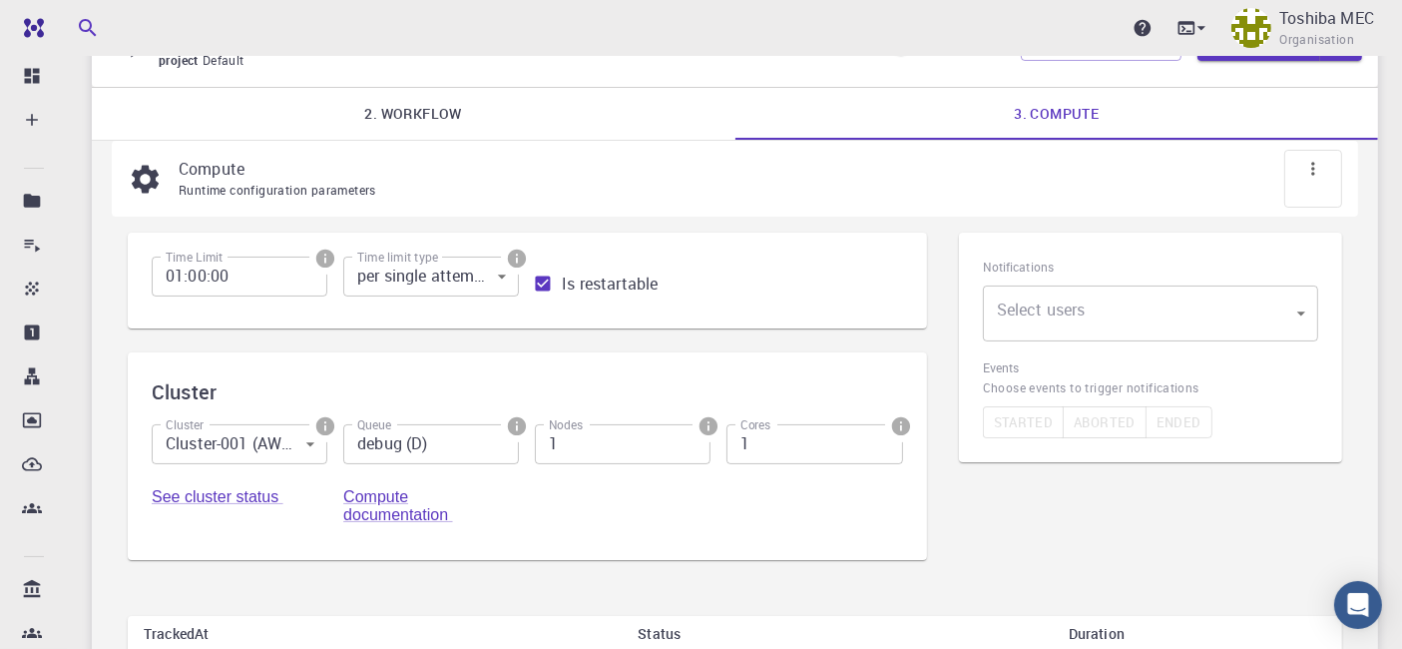
click at [238, 284] on input "01:00:00" at bounding box center [240, 276] width 176 height 40
click at [182, 280] on input "01:00:00" at bounding box center [240, 276] width 176 height 40
click at [267, 277] on input "02:00:00" at bounding box center [240, 276] width 176 height 40
type input "02:00:00"
click at [309, 450] on body "Ent Dashboard Create New Job New Material Create Material Upload File Import fr…" at bounding box center [701, 378] width 1402 height 978
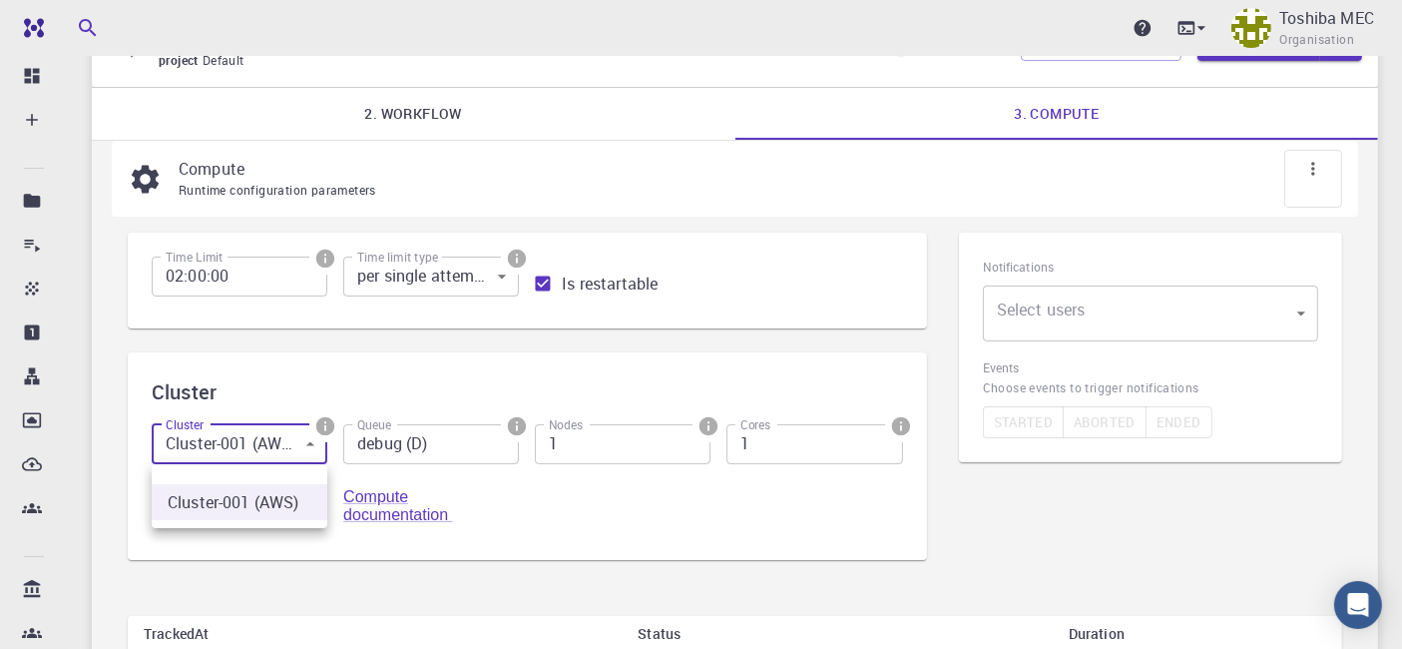
click at [309, 450] on div at bounding box center [701, 324] width 1402 height 649
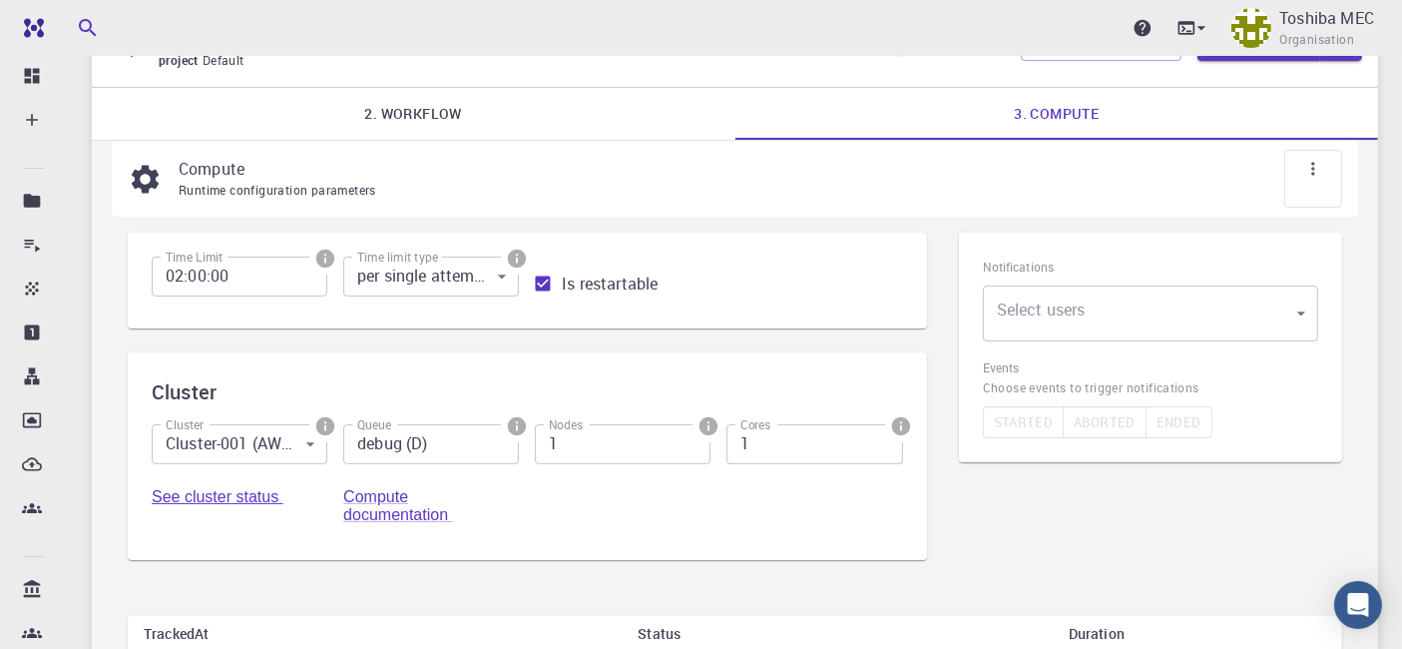
click at [227, 497] on link "See cluster status" at bounding box center [218, 496] width 132 height 17
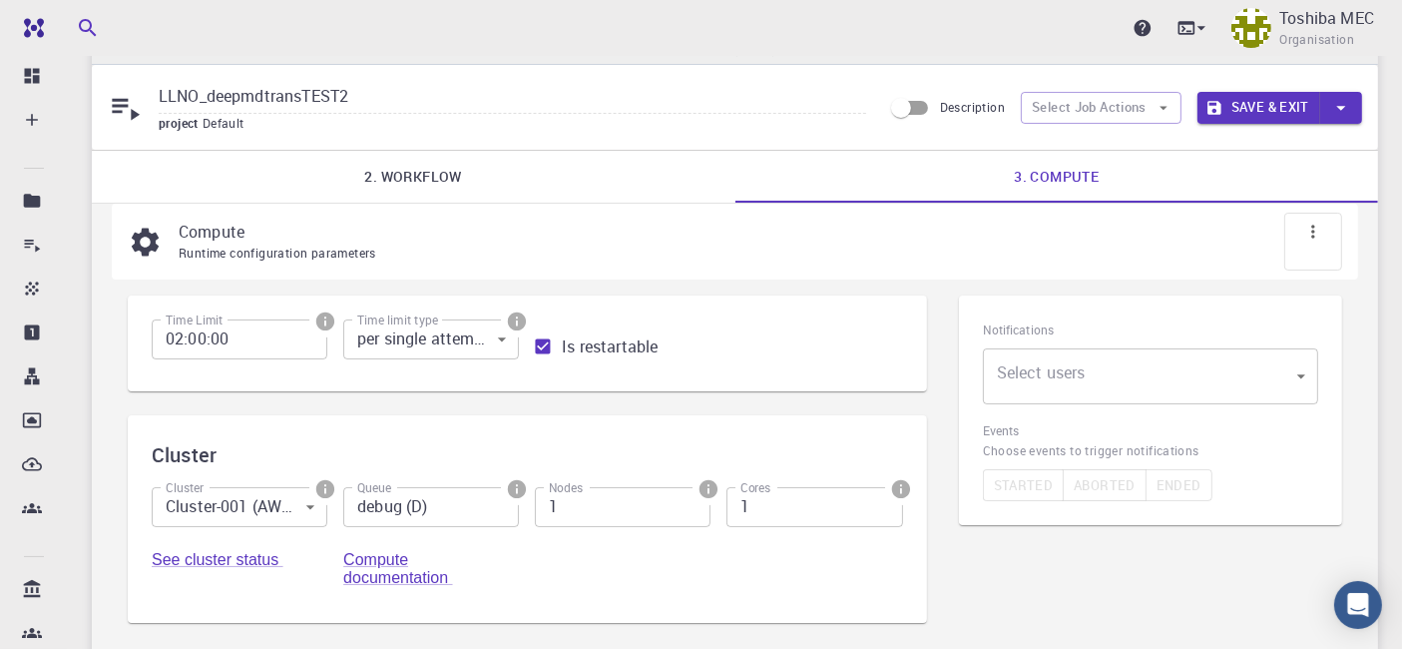
scroll to position [0, 0]
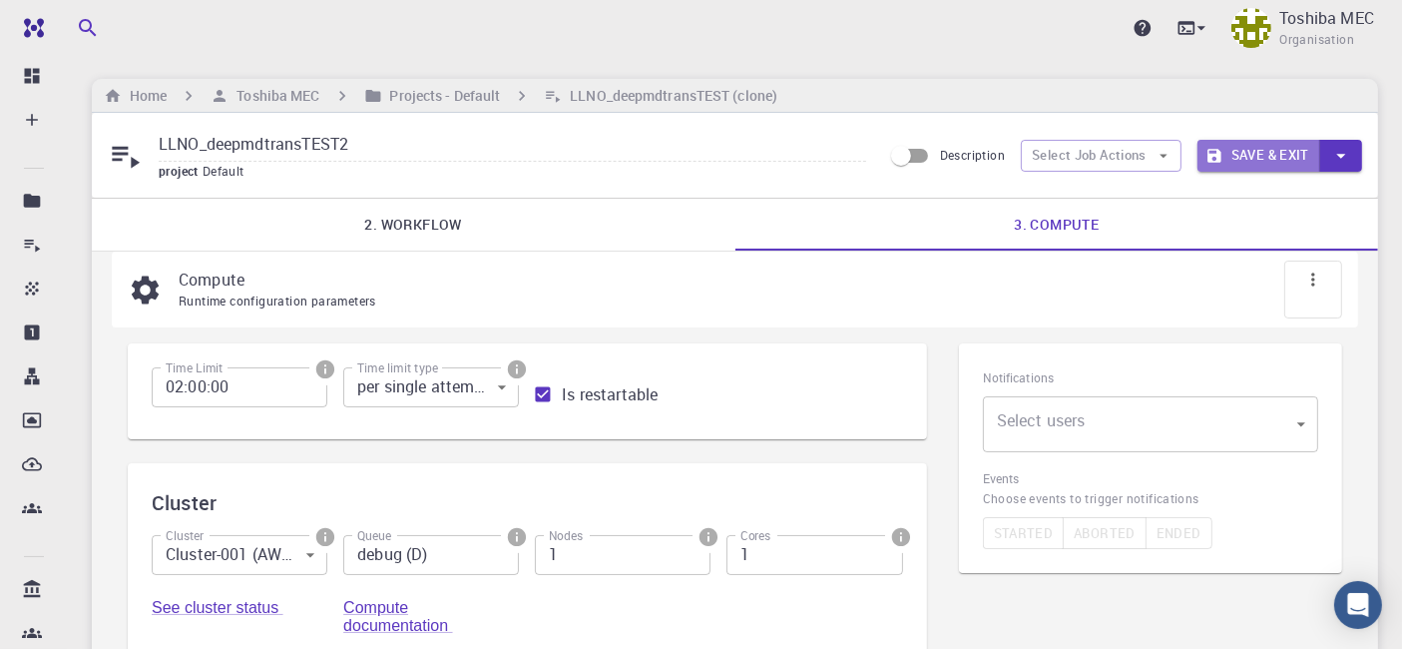
click at [1268, 161] on button "Save & Exit" at bounding box center [1258, 156] width 123 height 32
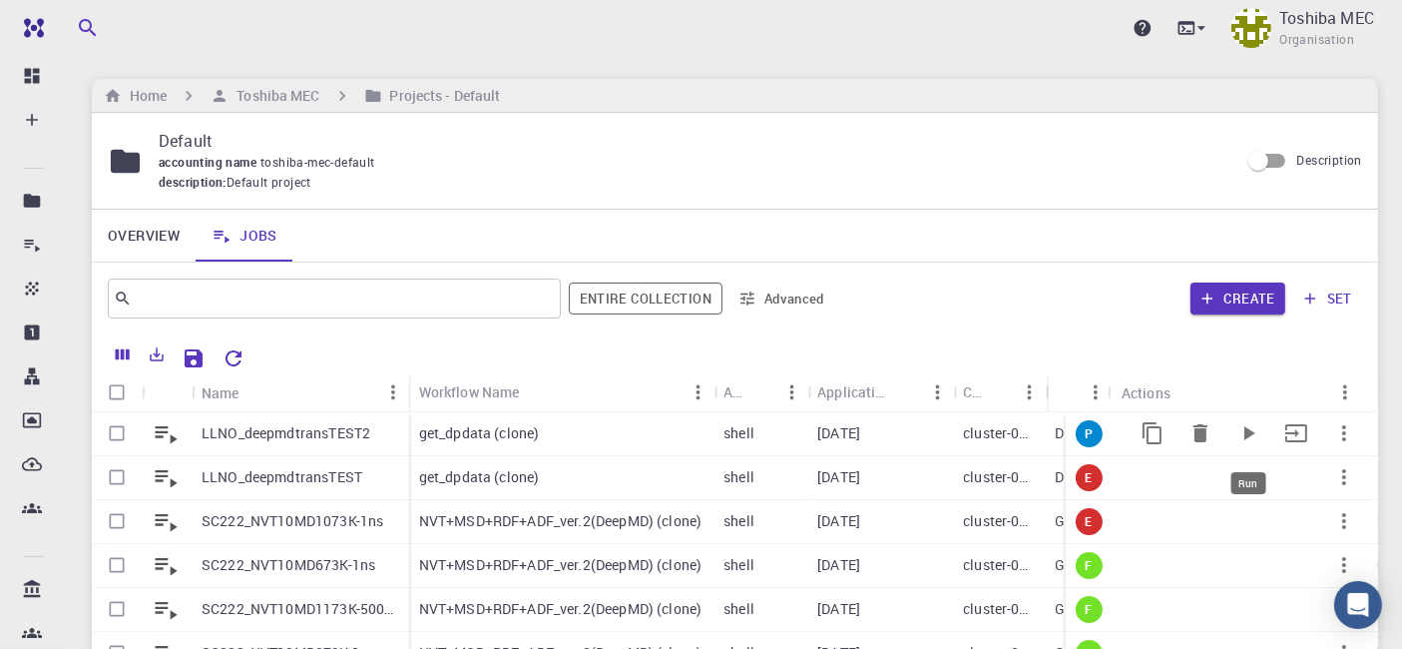
click at [1244, 431] on icon "Run" at bounding box center [1249, 433] width 11 height 14
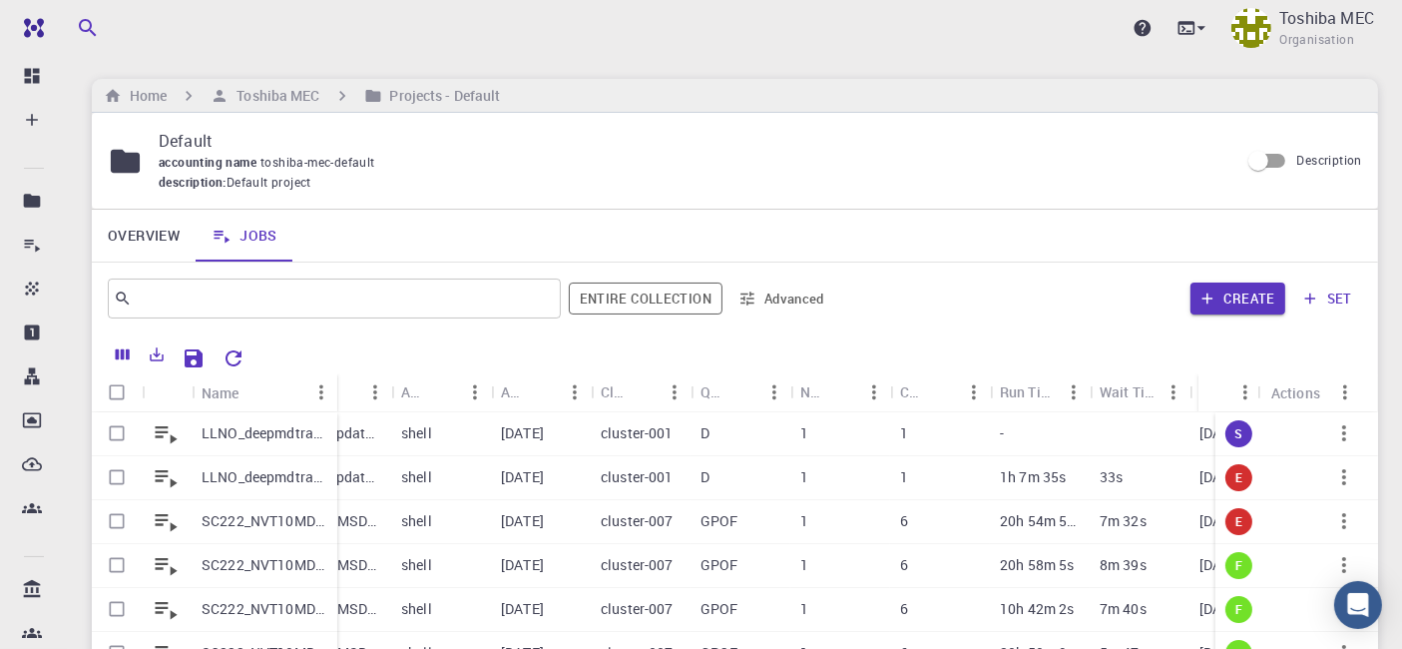
drag, startPoint x: 287, startPoint y: 387, endPoint x: 334, endPoint y: 383, distance: 47.1
click at [334, 383] on div "Name" at bounding box center [339, 392] width 20 height 39
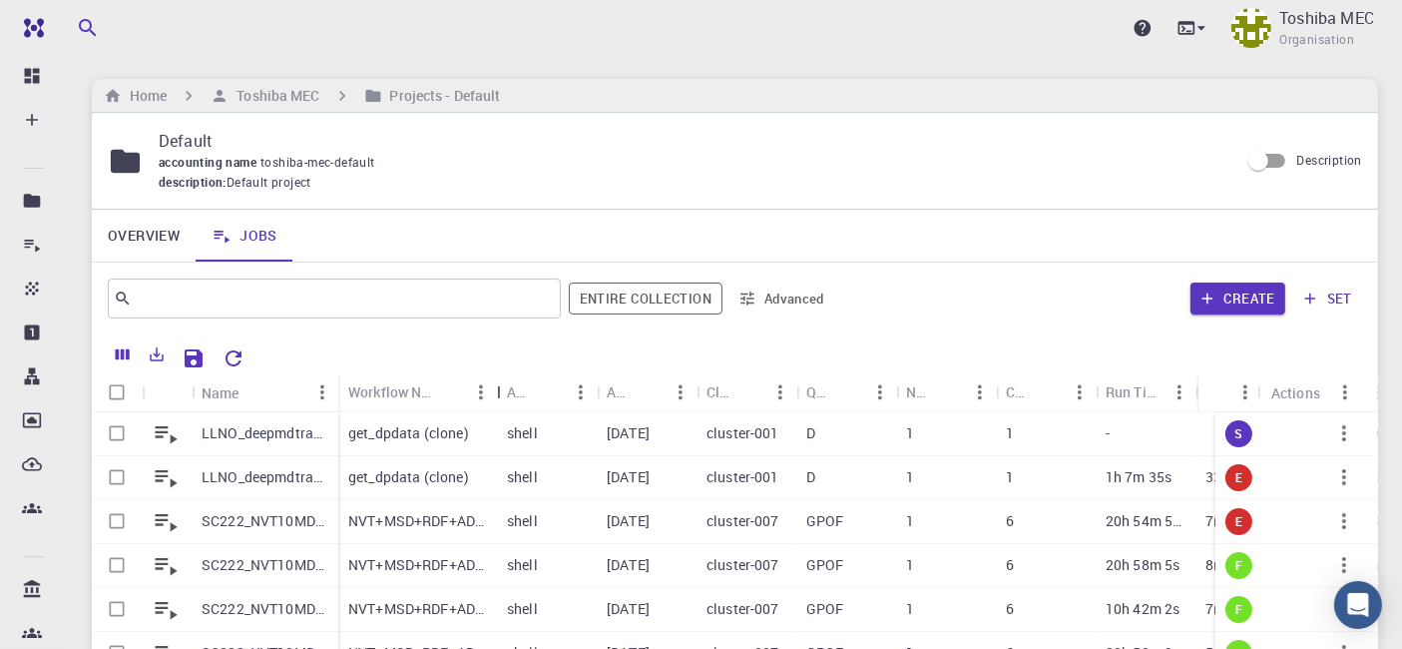
drag, startPoint x: 436, startPoint y: 395, endPoint x: 585, endPoint y: 384, distance: 149.1
click at [494, 386] on div "Workflow Name" at bounding box center [499, 391] width 20 height 39
